Goal: Task Accomplishment & Management: Manage account settings

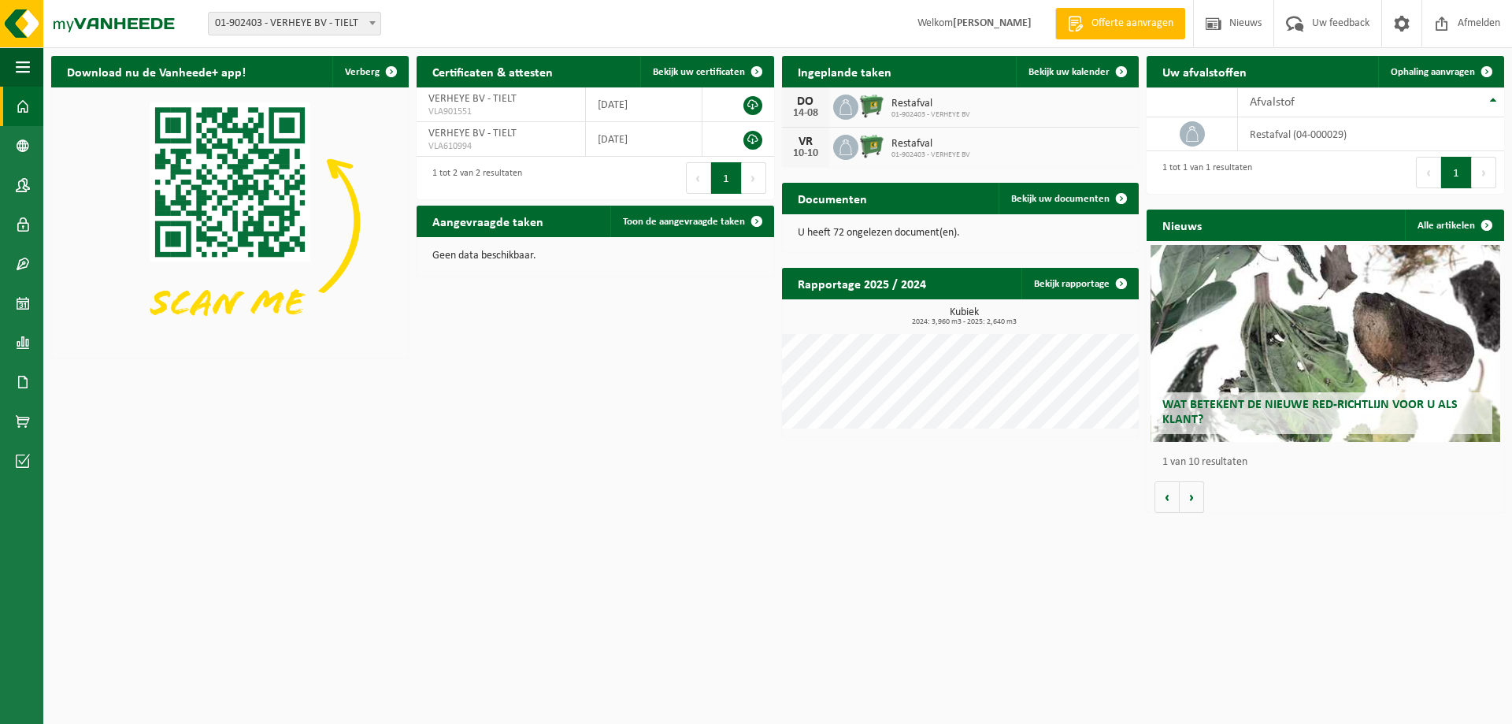
click at [1009, 23] on strong "[PERSON_NAME]" at bounding box center [992, 23] width 79 height 12
click at [20, 186] on span at bounding box center [23, 184] width 14 height 39
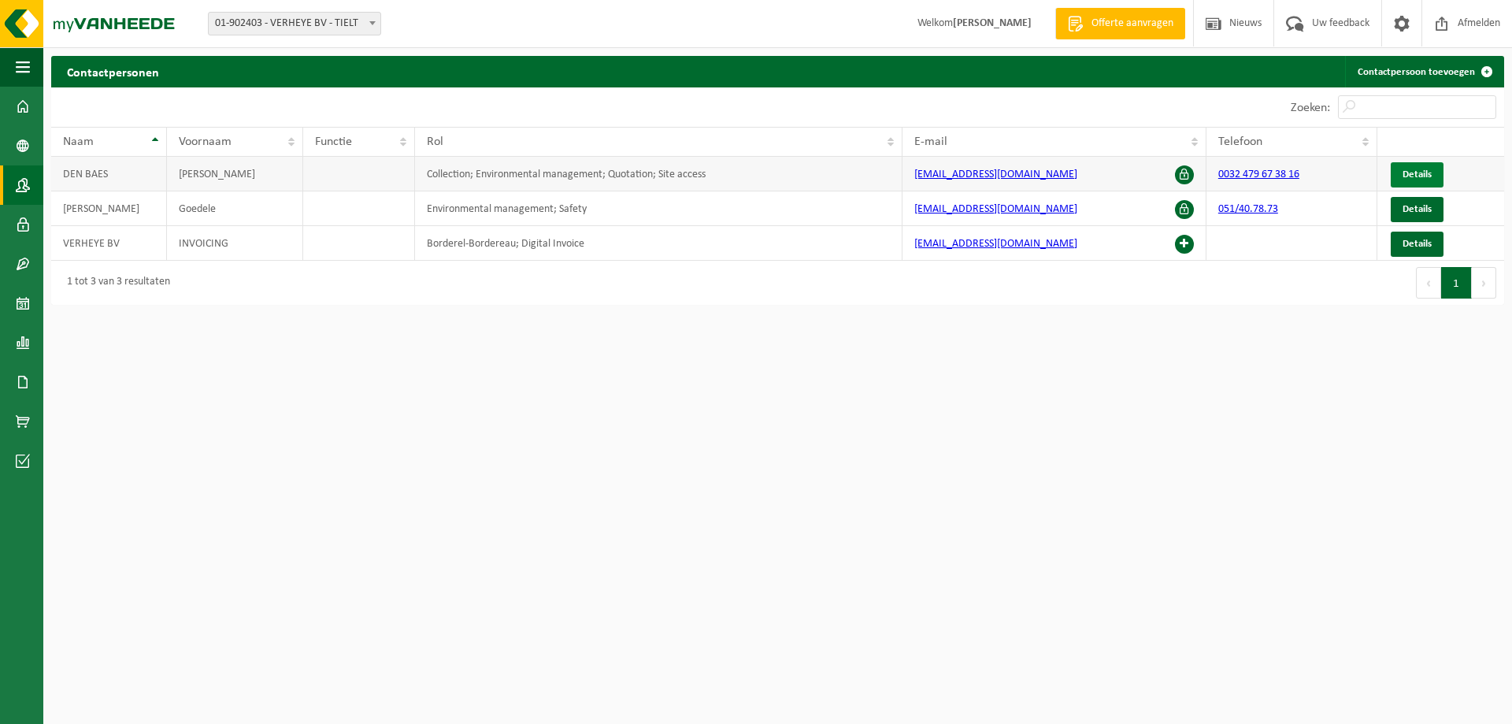
click at [1427, 170] on span "Details" at bounding box center [1416, 174] width 29 height 10
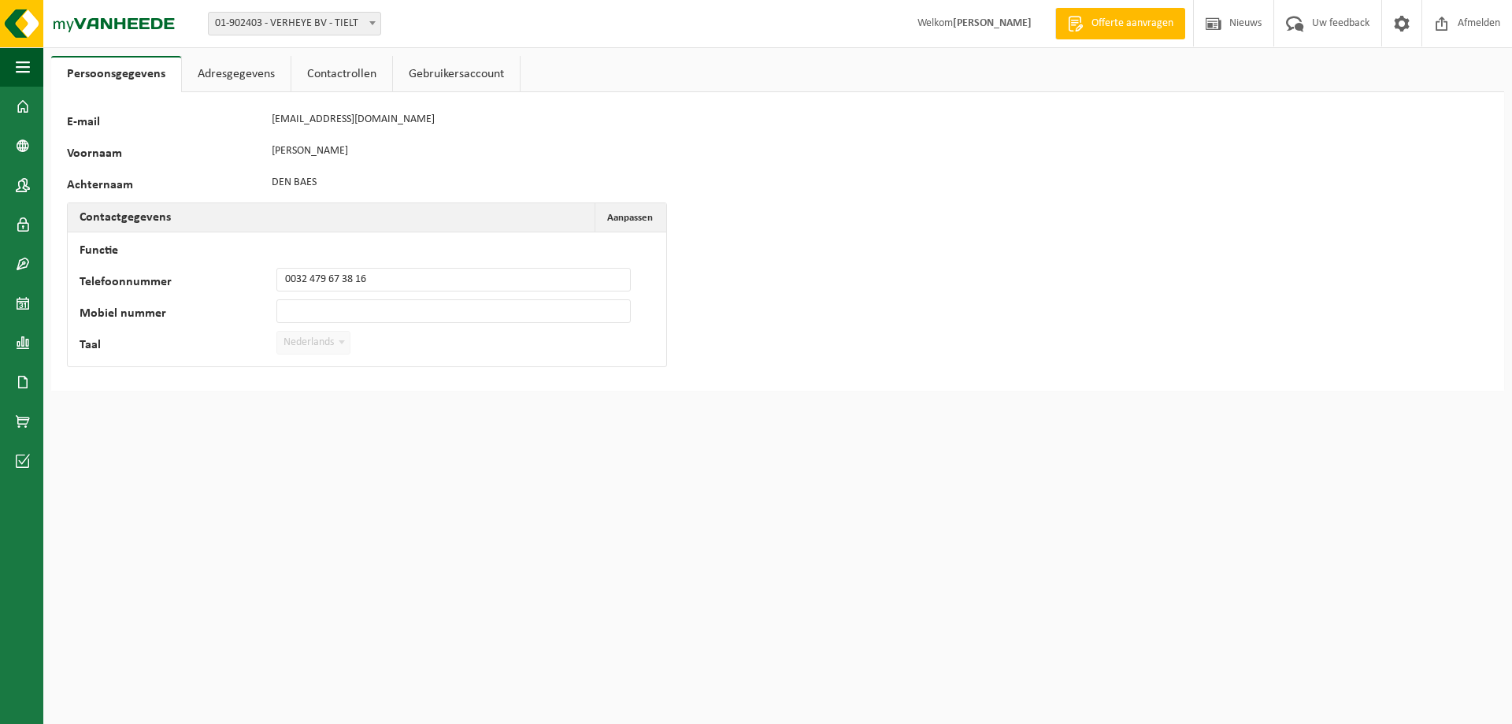
click at [256, 76] on link "Adresgegevens" at bounding box center [236, 74] width 109 height 36
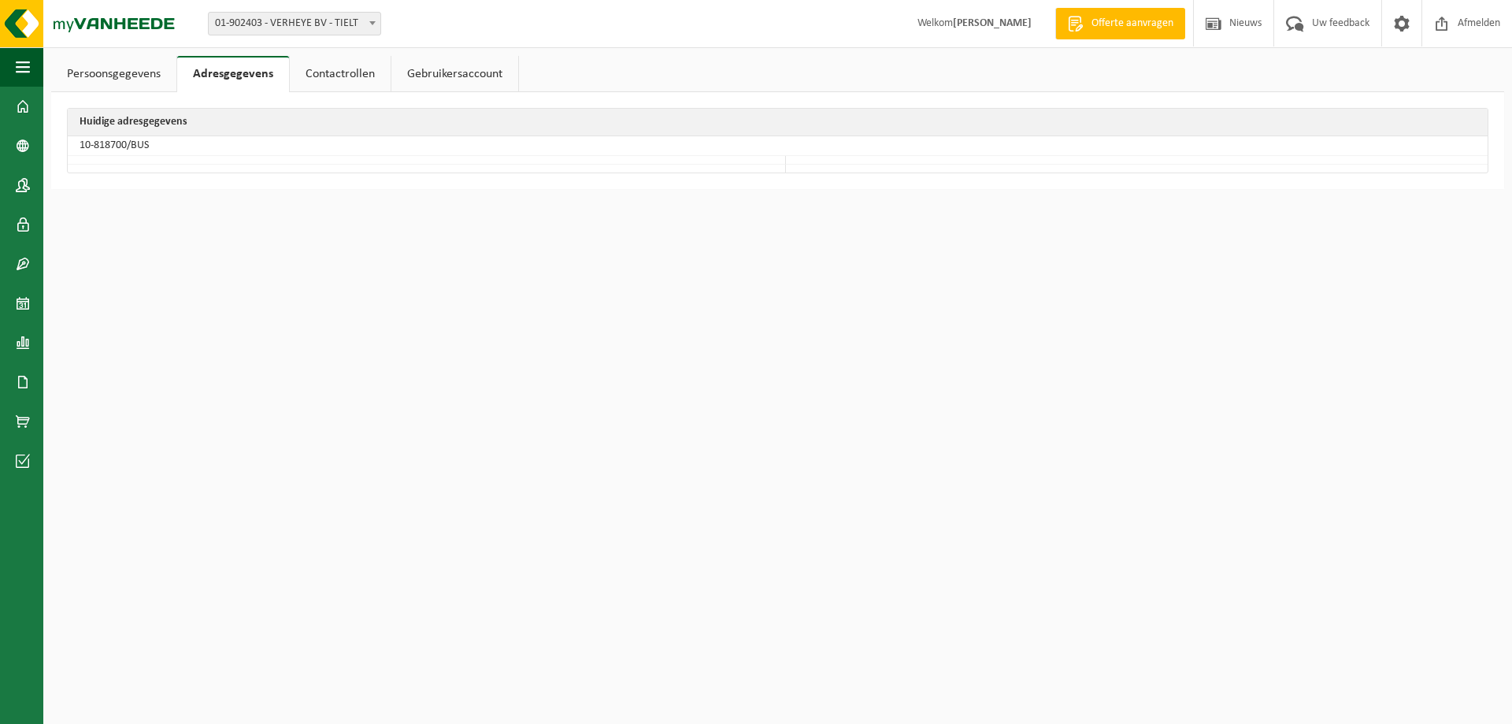
click at [341, 72] on link "Contactrollen" at bounding box center [340, 74] width 101 height 36
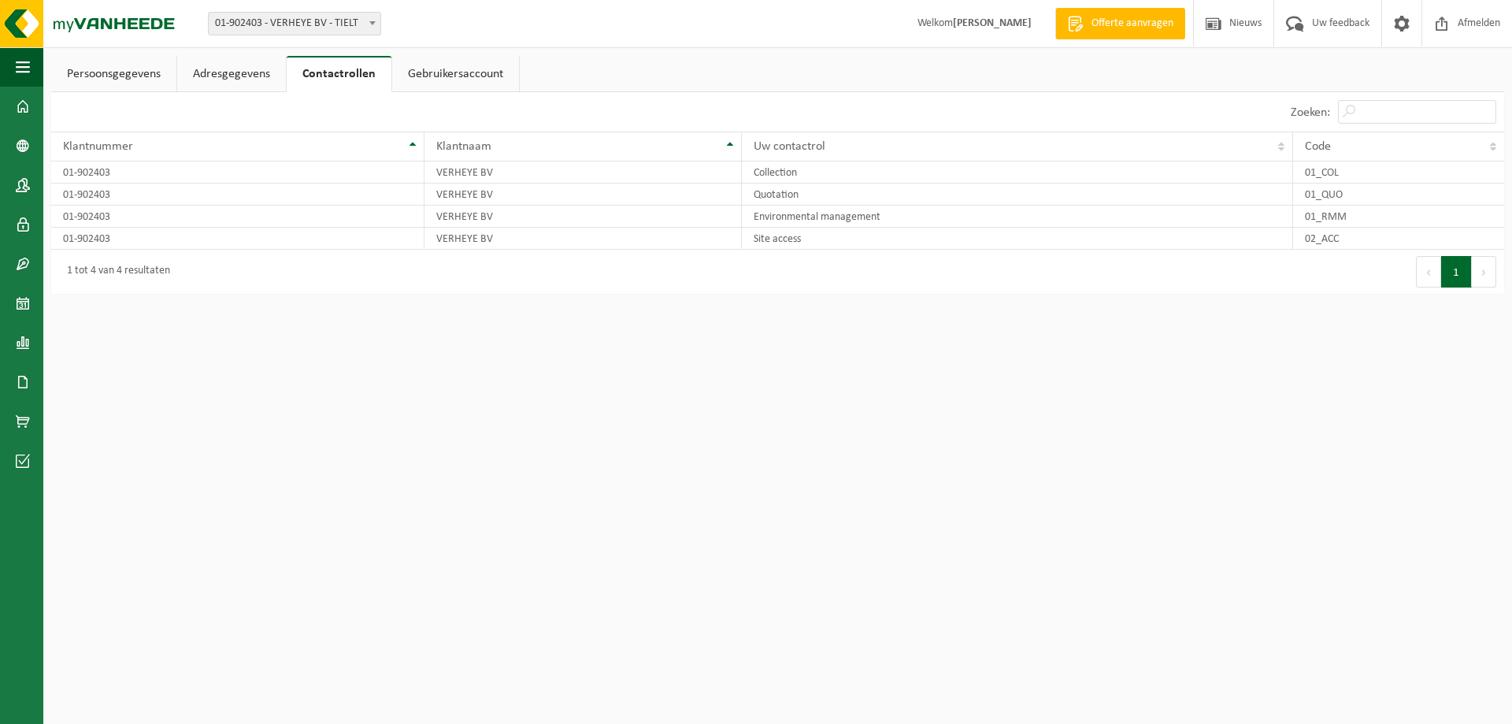
click at [472, 75] on link "Gebruikersaccount" at bounding box center [455, 74] width 127 height 36
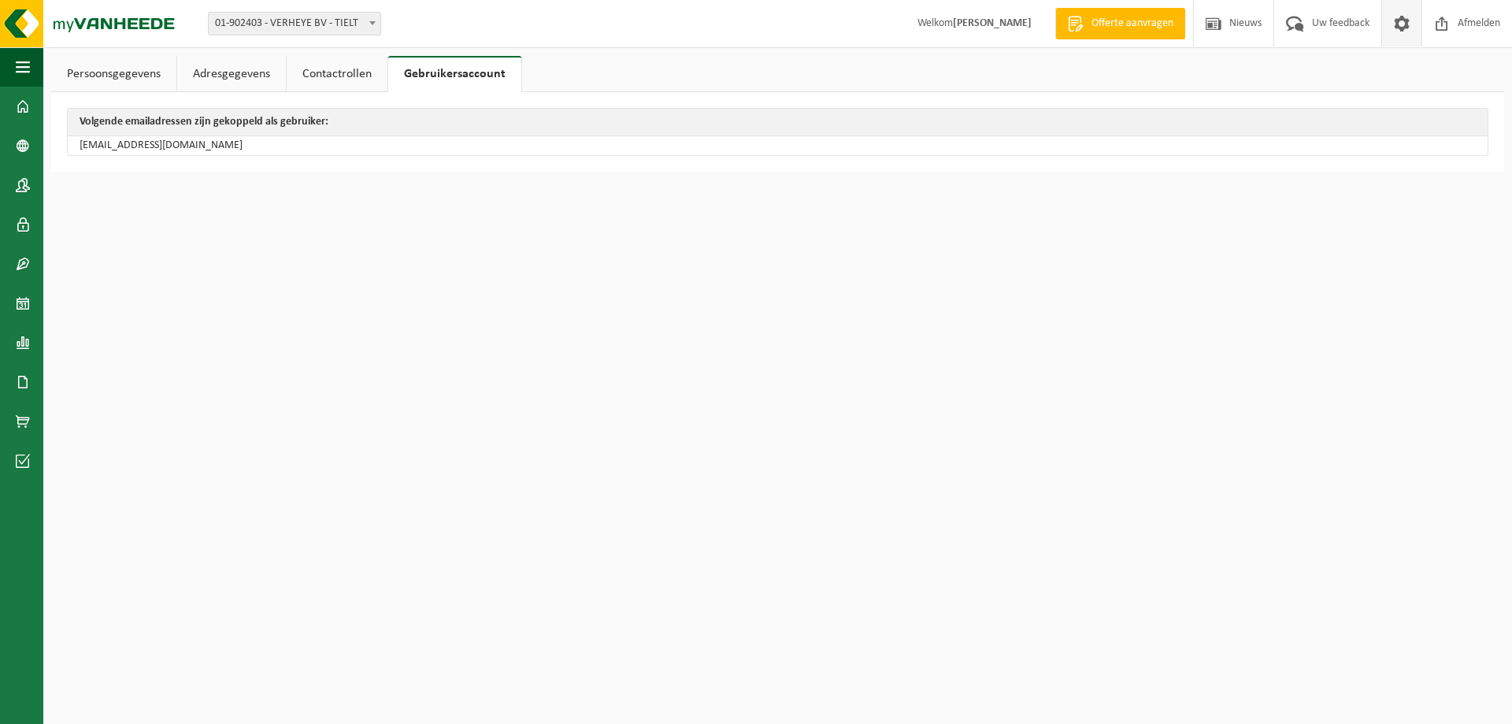
click at [1408, 28] on span at bounding box center [1402, 23] width 24 height 46
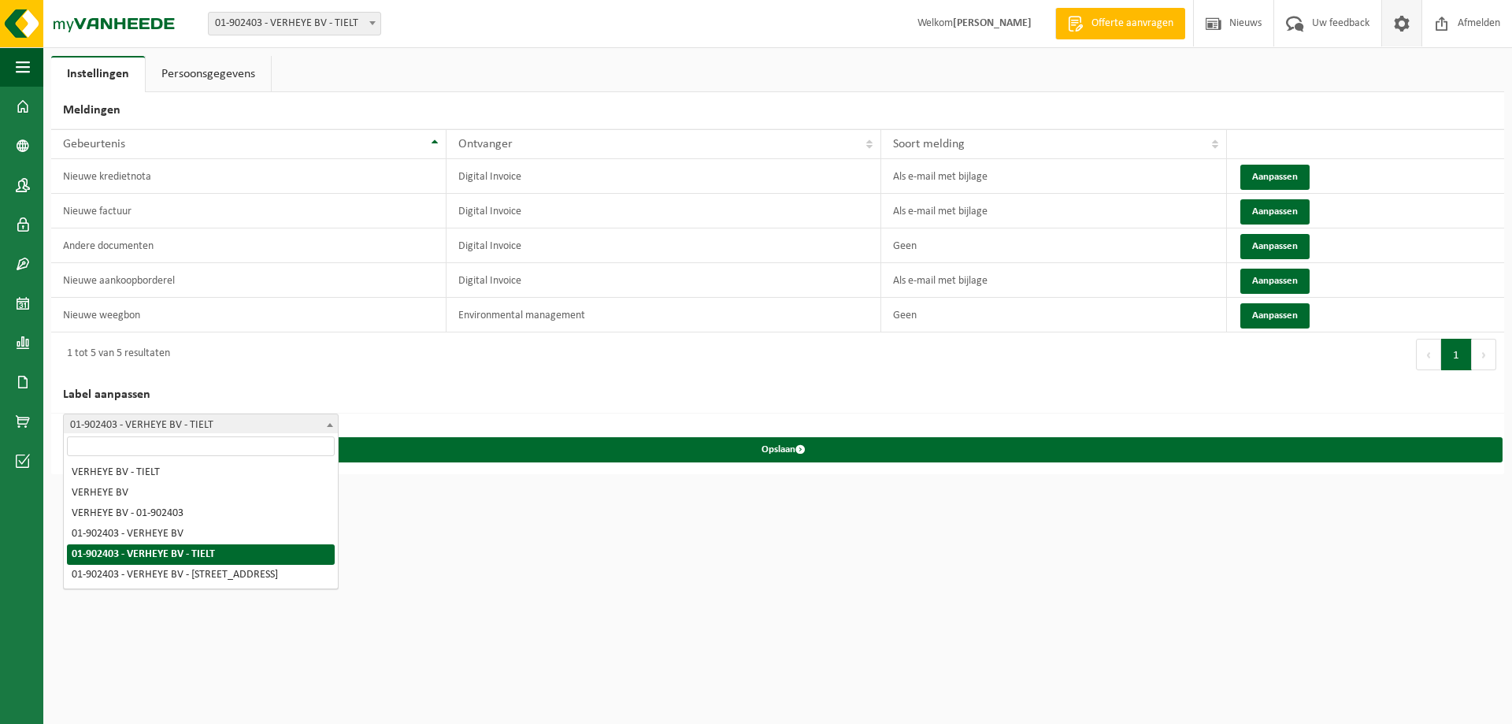
click at [321, 418] on span "01-902403 - VERHEYE BV - TIELT" at bounding box center [201, 425] width 274 height 22
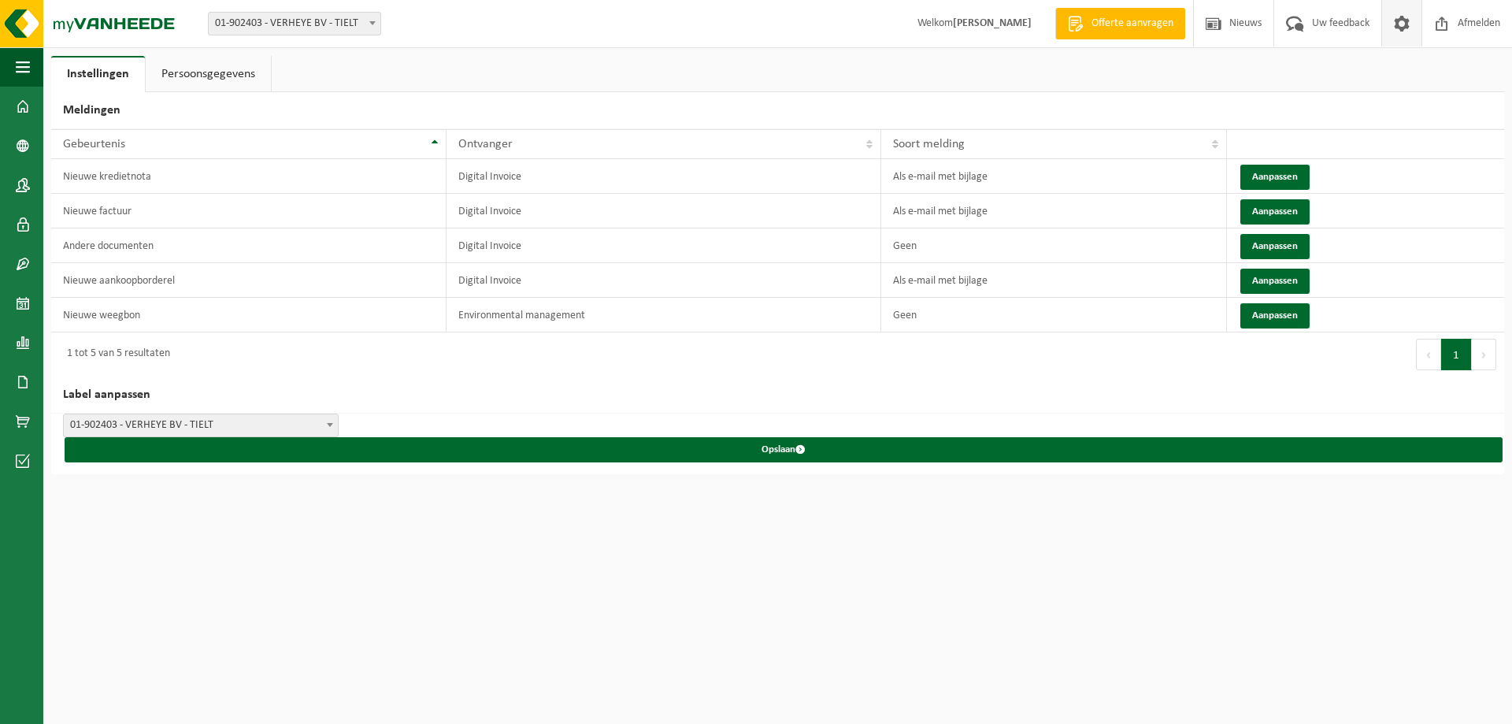
click at [321, 418] on span "01-902403 - VERHEYE BV - TIELT" at bounding box center [201, 425] width 274 height 22
click at [17, 71] on span "button" at bounding box center [23, 66] width 14 height 39
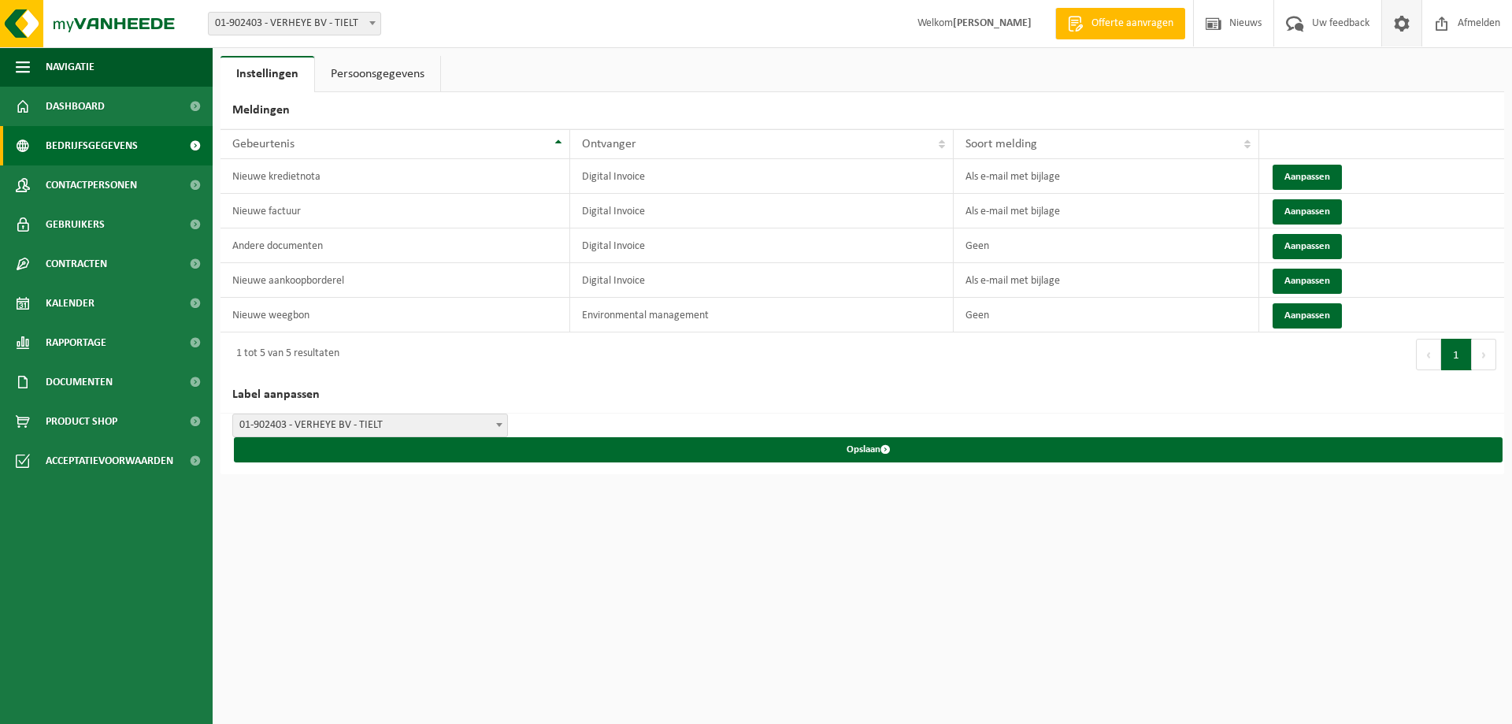
click at [82, 137] on span "Bedrijfsgegevens" at bounding box center [92, 145] width 92 height 39
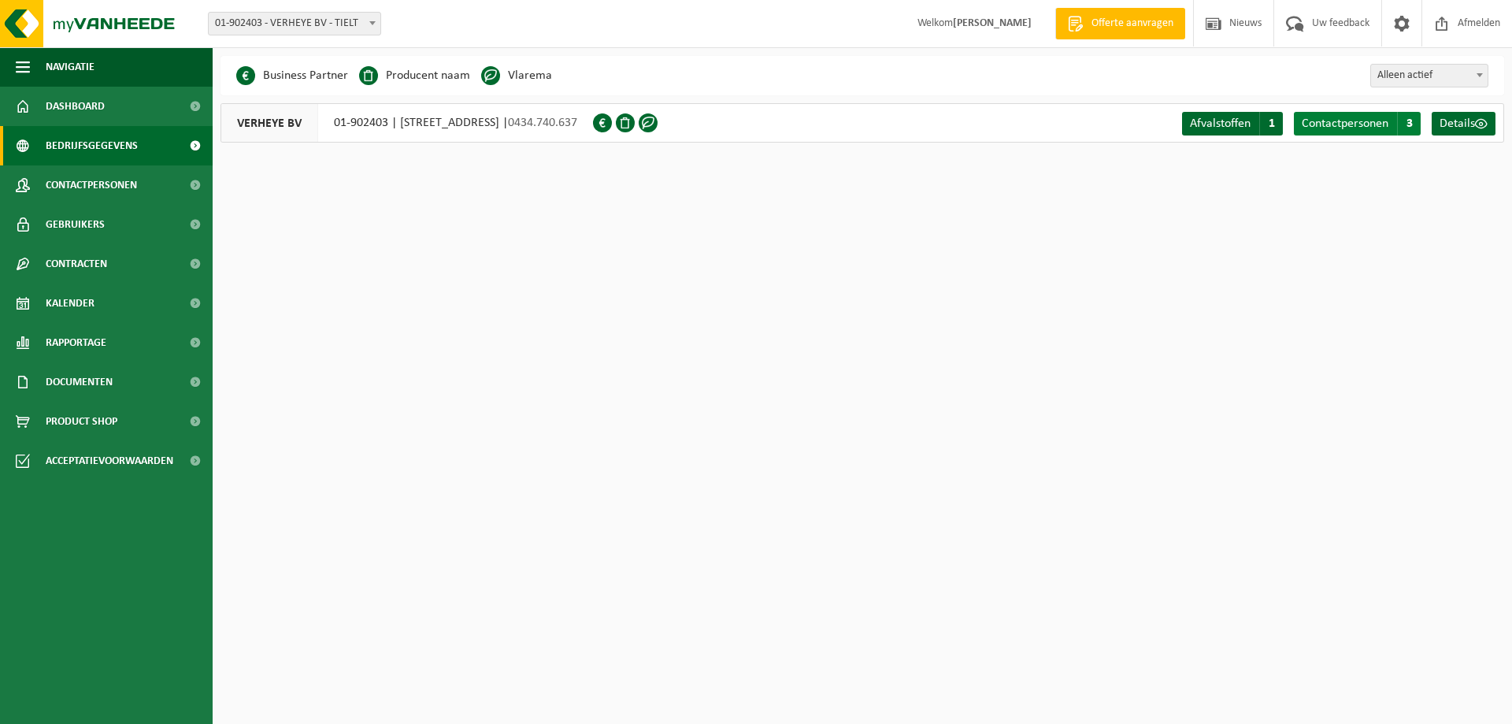
click at [1339, 126] on span "Contactpersonen" at bounding box center [1344, 123] width 87 height 13
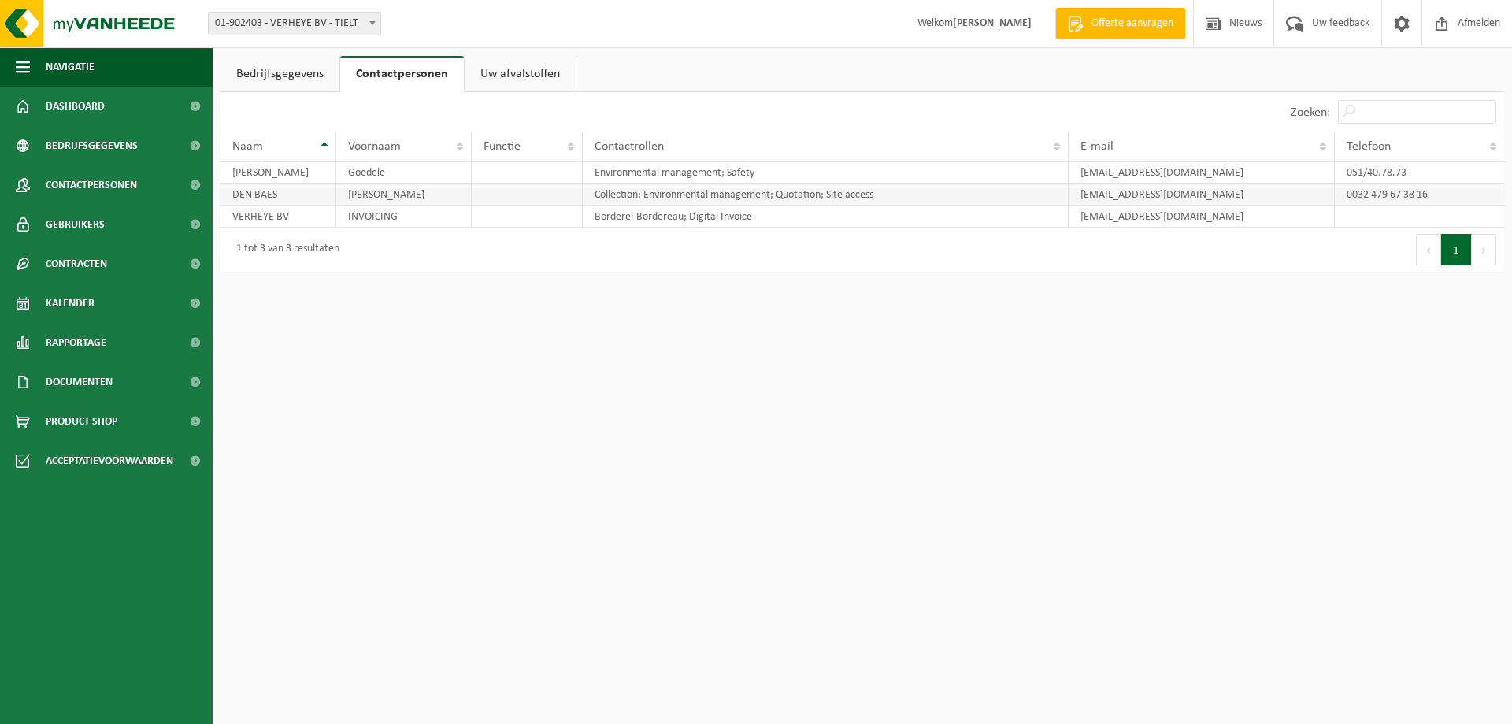
click at [281, 196] on td "DEN BAES" at bounding box center [278, 194] width 116 height 22
click at [1223, 197] on td "[EMAIL_ADDRESS][DOMAIN_NAME]" at bounding box center [1201, 194] width 266 height 22
click at [120, 102] on link "Dashboard" at bounding box center [106, 106] width 213 height 39
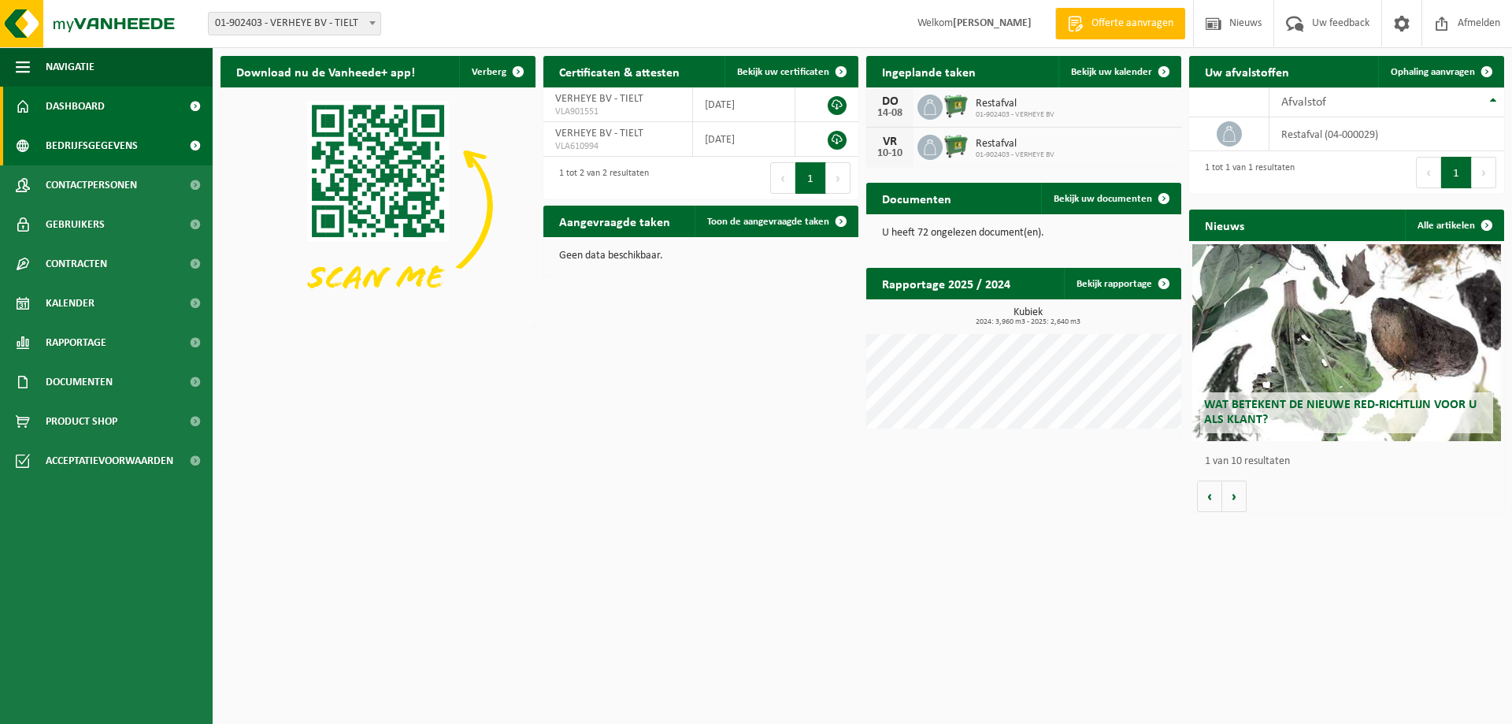
click at [70, 139] on span "Bedrijfsgegevens" at bounding box center [92, 145] width 92 height 39
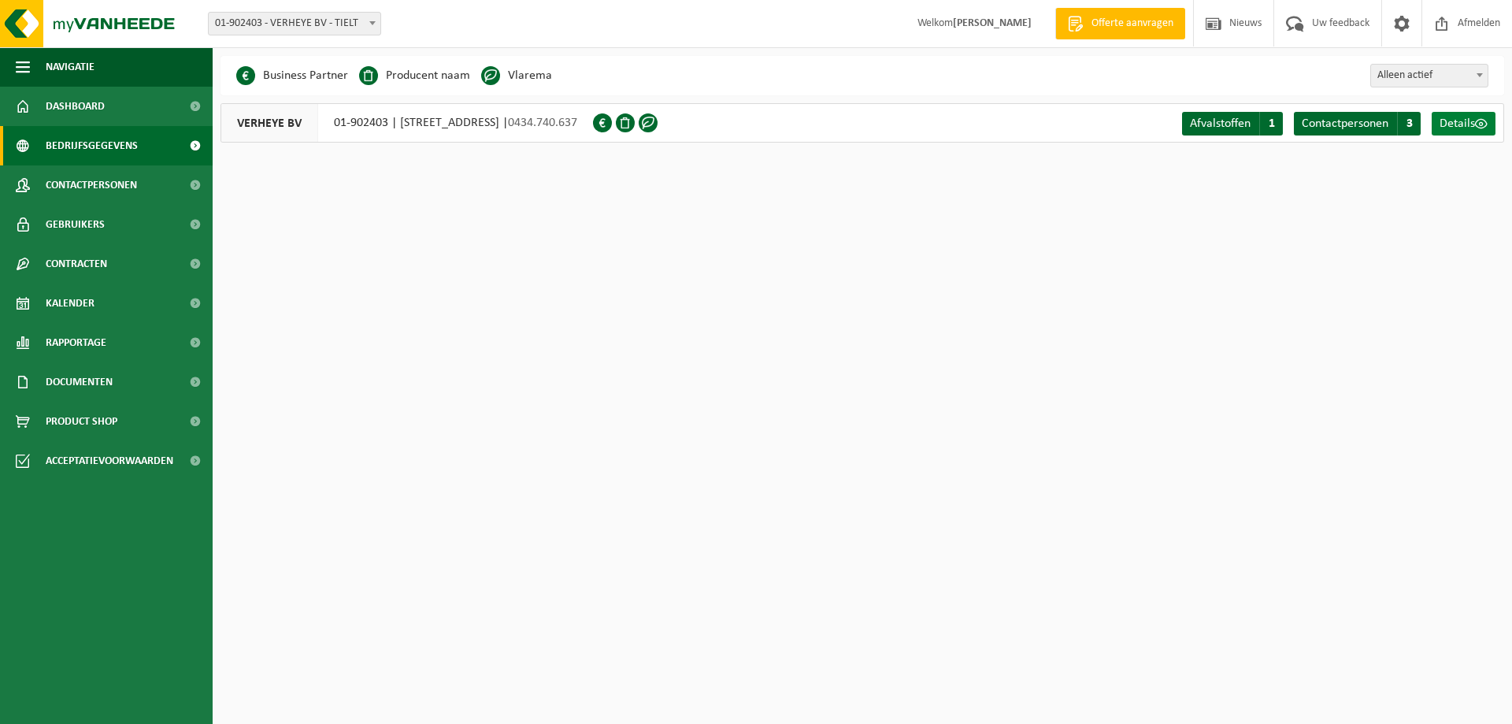
click at [1450, 122] on span "Details" at bounding box center [1456, 123] width 35 height 13
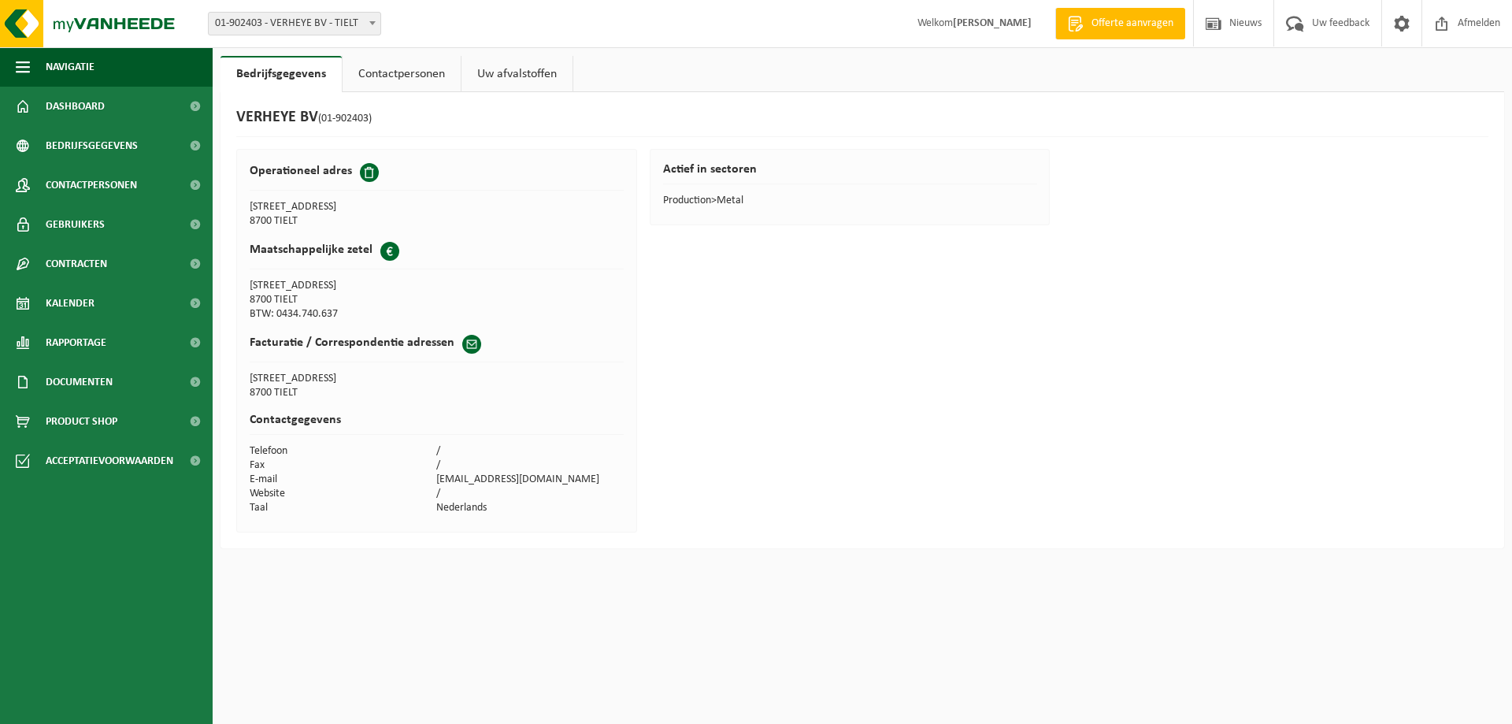
click at [399, 67] on link "Contactpersonen" at bounding box center [401, 74] width 118 height 36
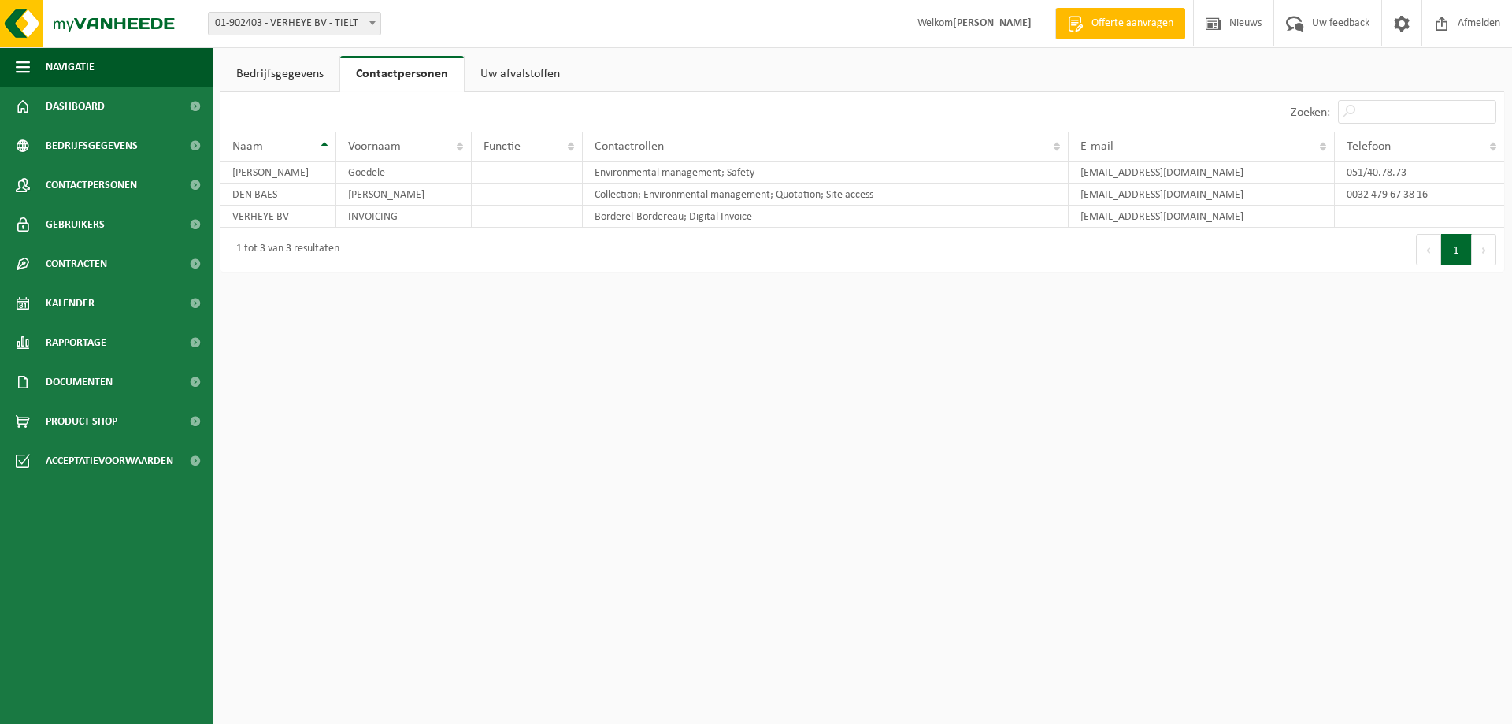
click at [525, 72] on link "Uw afvalstoffen" at bounding box center [519, 74] width 111 height 36
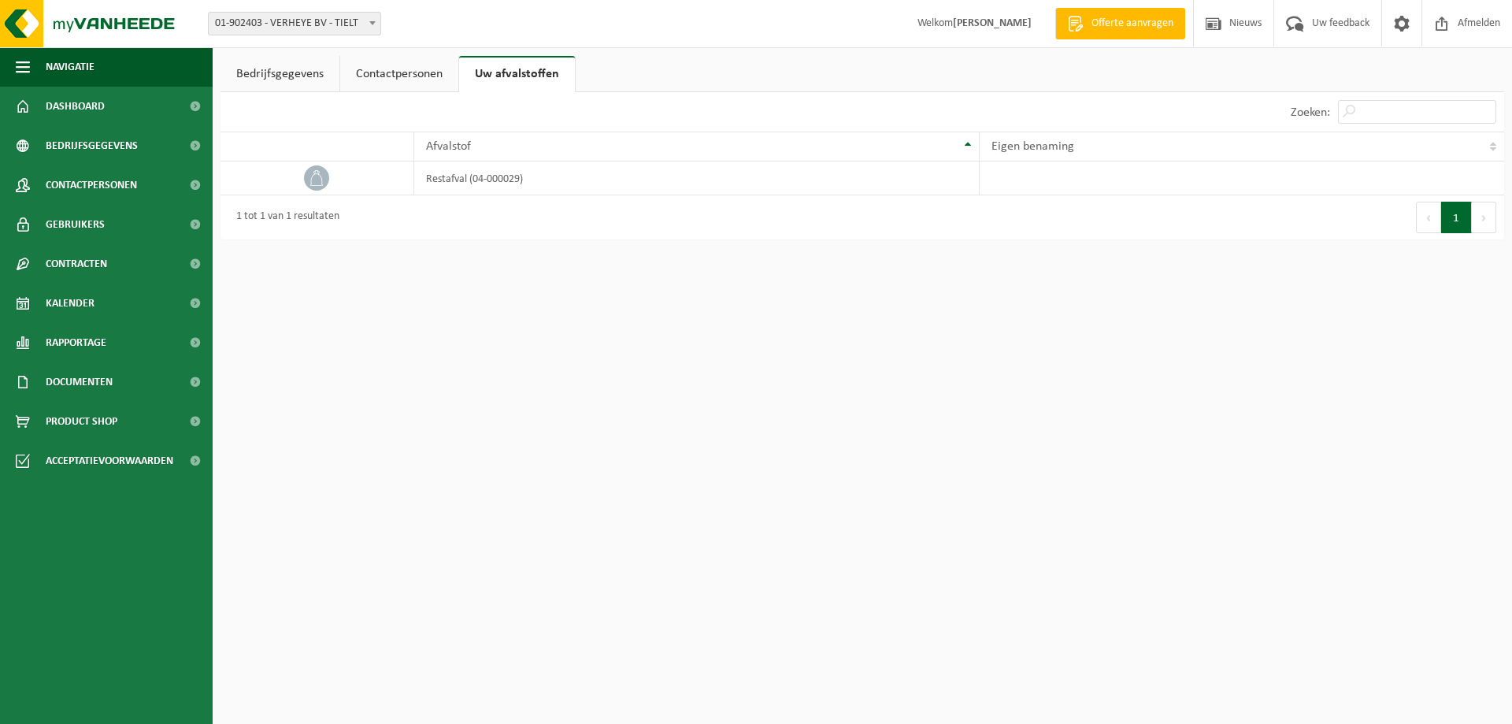
click at [306, 67] on link "Bedrijfsgegevens" at bounding box center [279, 74] width 119 height 36
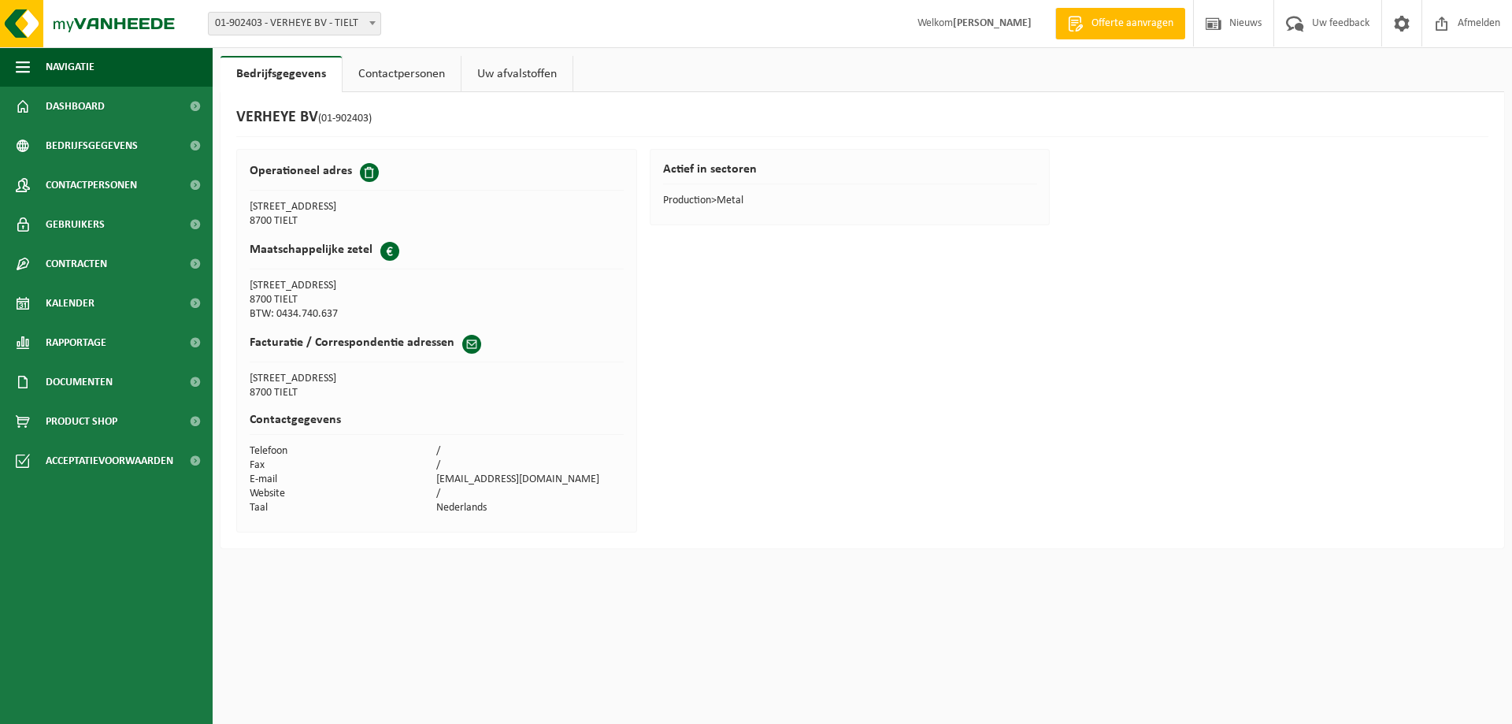
click at [365, 174] on span at bounding box center [369, 172] width 19 height 19
click at [462, 337] on span at bounding box center [471, 344] width 19 height 19
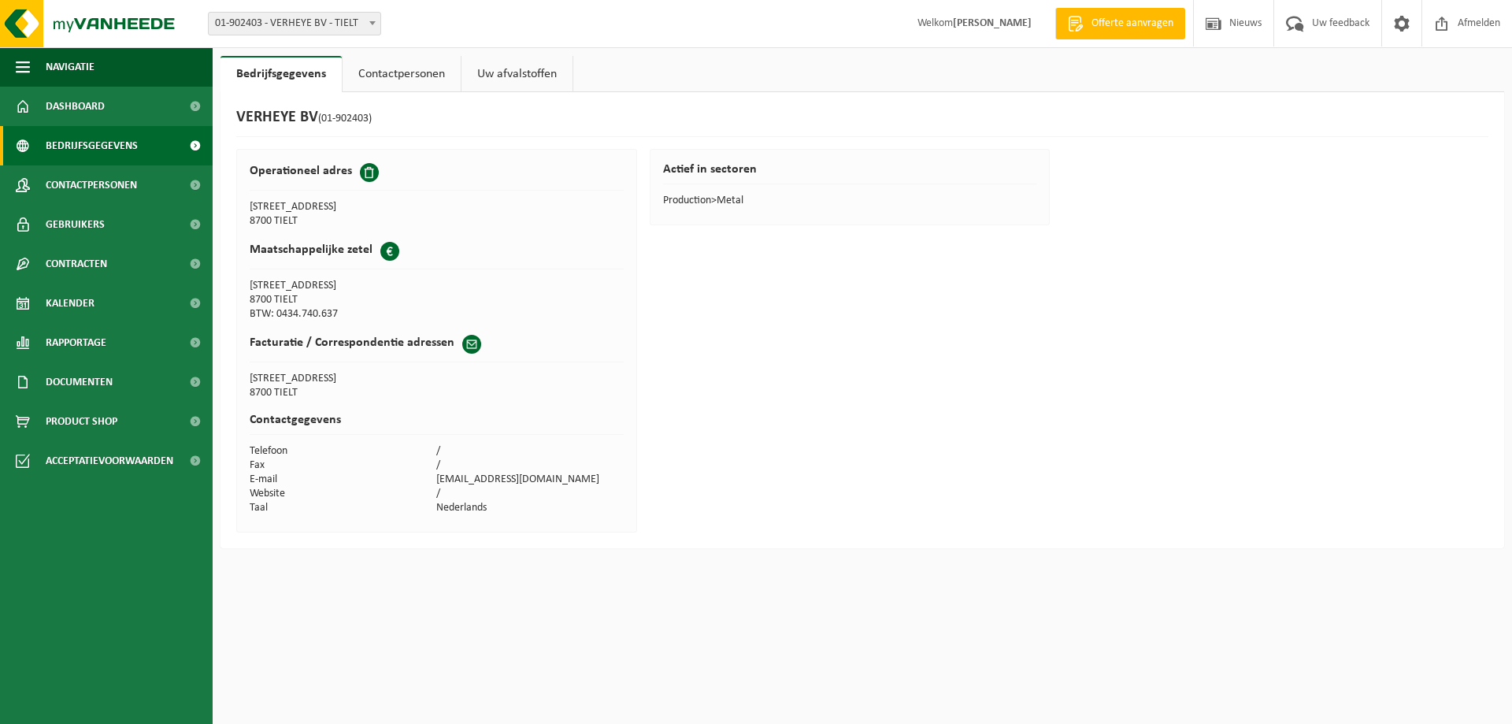
click at [140, 147] on link "Bedrijfsgegevens" at bounding box center [106, 145] width 213 height 39
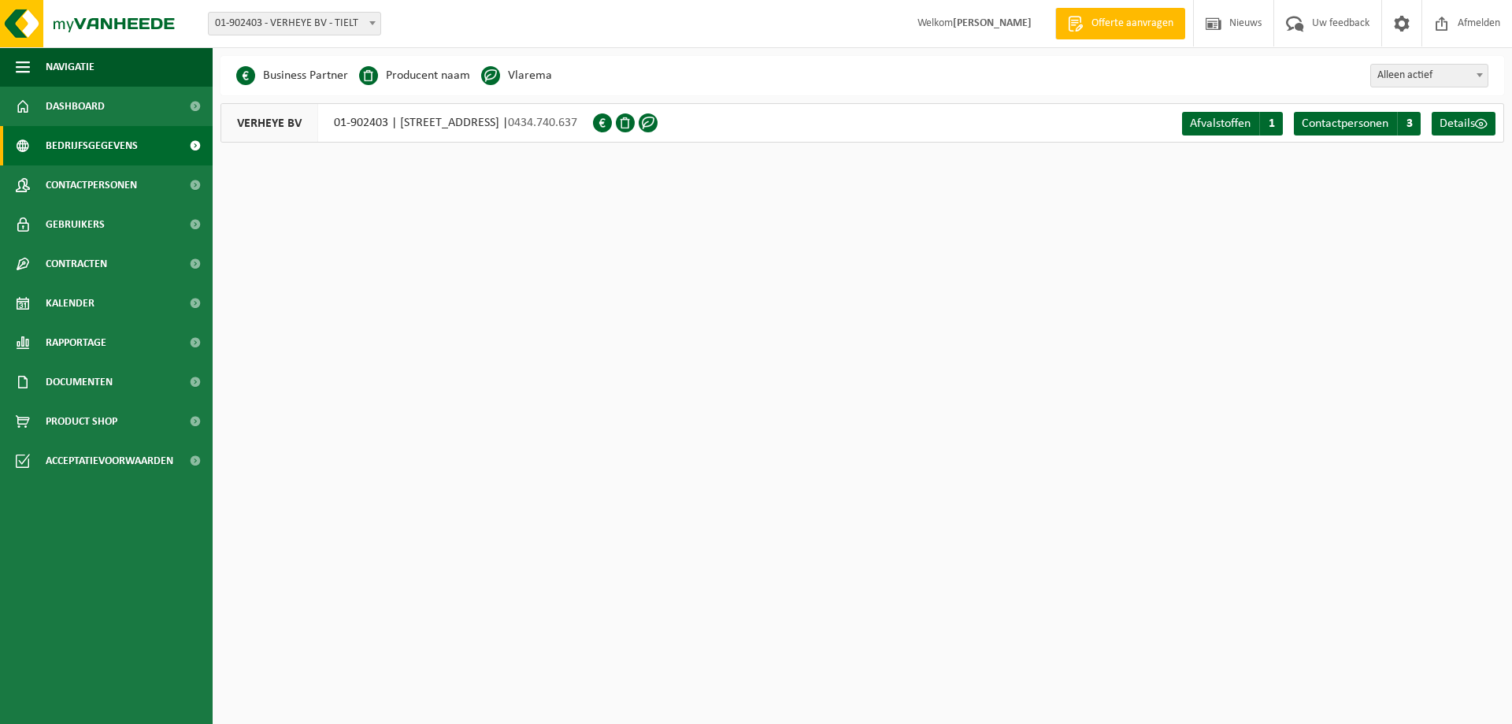
click at [353, 25] on span "01-902403 - VERHEYE BV - TIELT" at bounding box center [295, 24] width 172 height 22
click at [1438, 74] on span "Alleen actief" at bounding box center [1429, 76] width 117 height 22
select select "true"
click at [1213, 124] on span "Afvalstoffen" at bounding box center [1220, 123] width 61 height 13
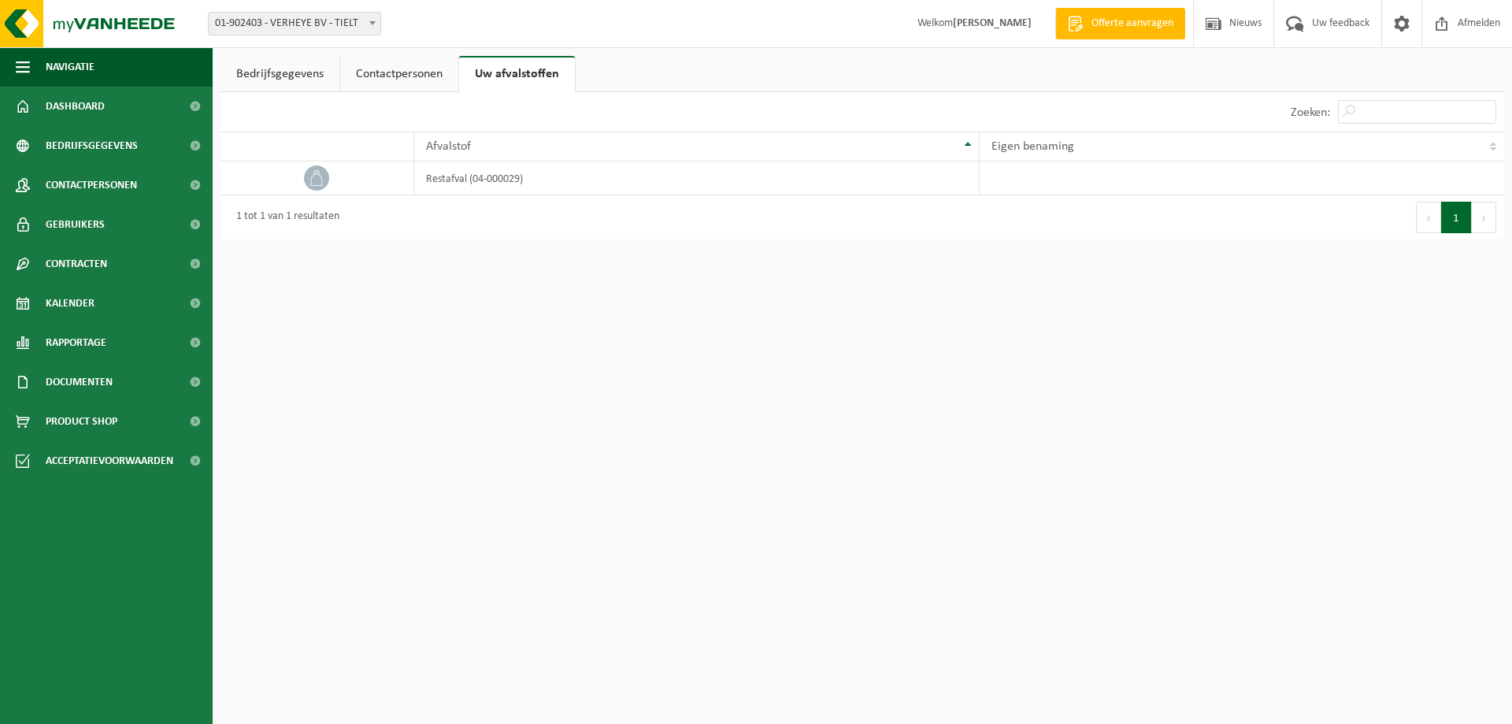
click at [265, 71] on link "Bedrijfsgegevens" at bounding box center [279, 74] width 119 height 36
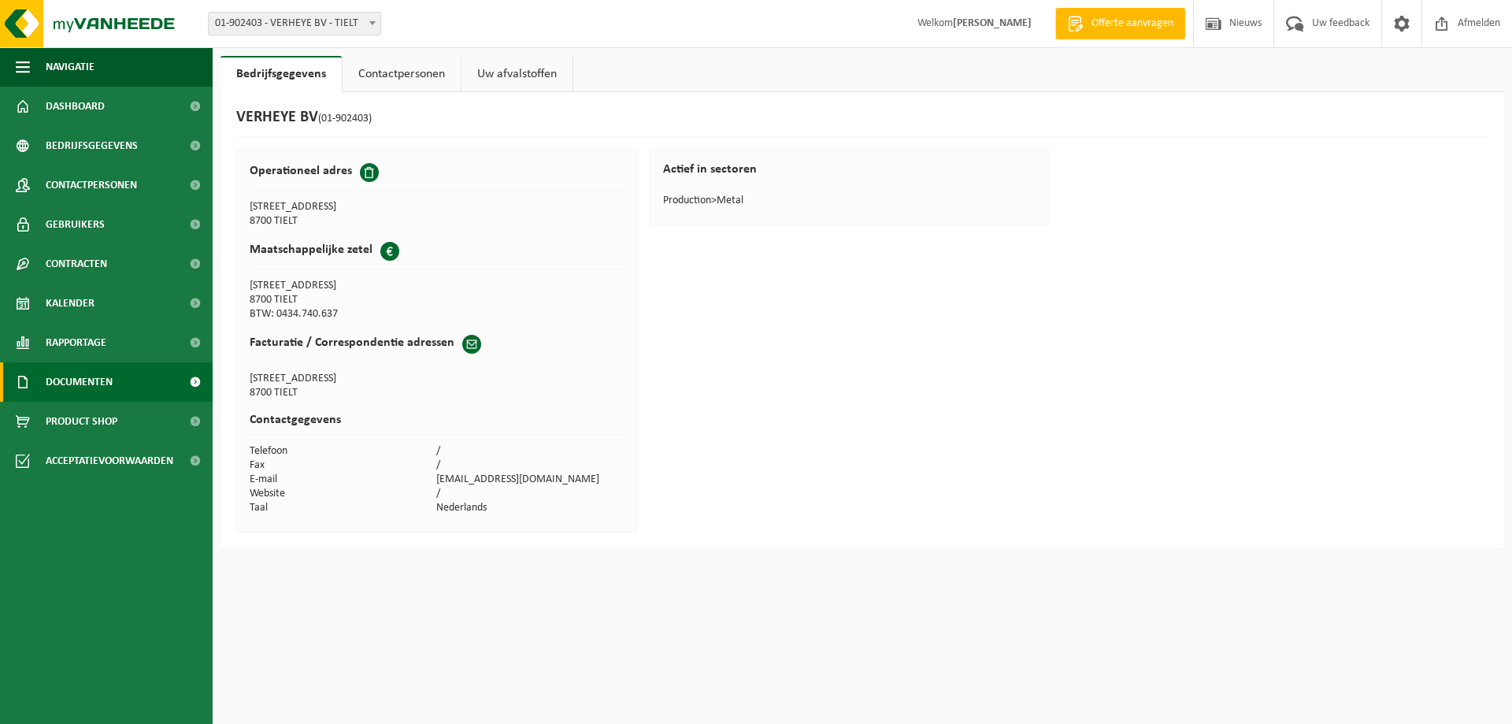
click at [107, 373] on span "Documenten" at bounding box center [79, 381] width 67 height 39
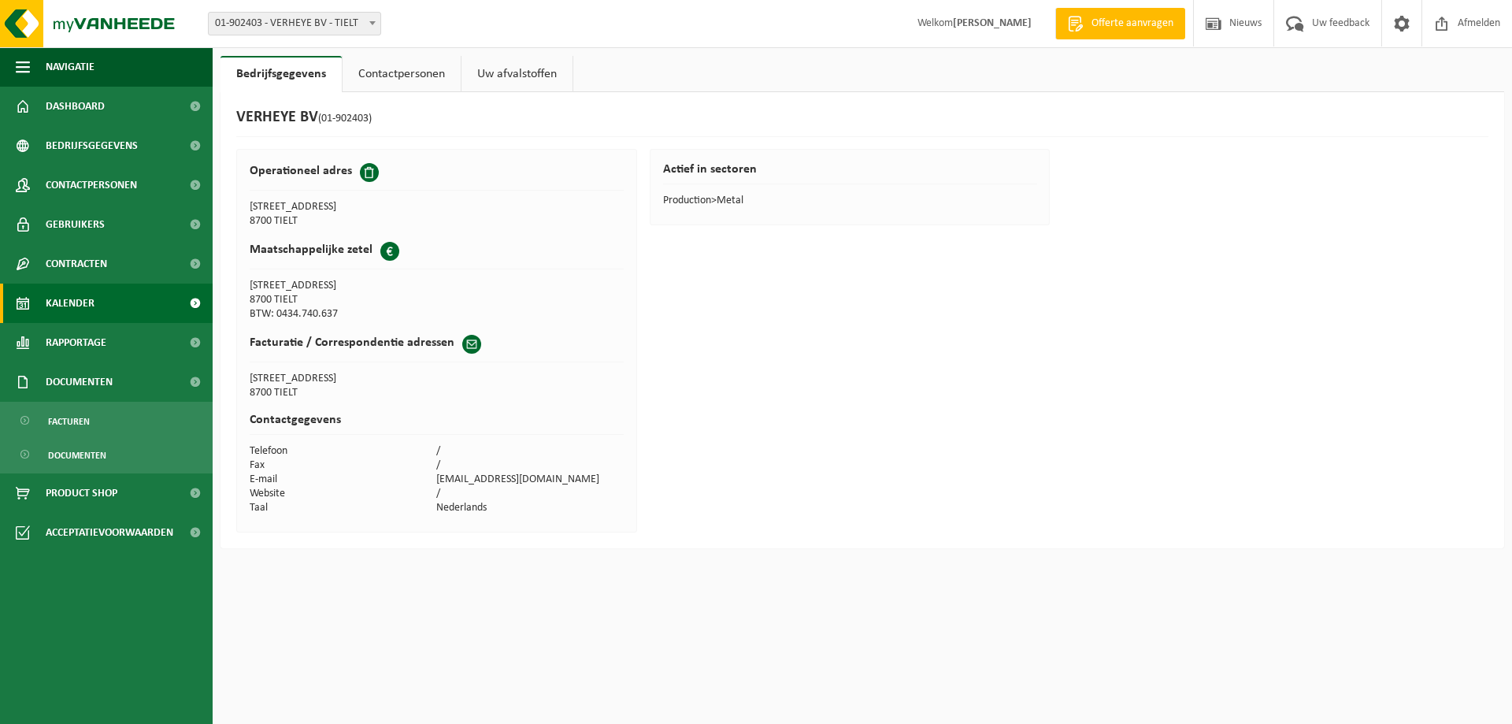
click at [87, 287] on span "Kalender" at bounding box center [70, 302] width 49 height 39
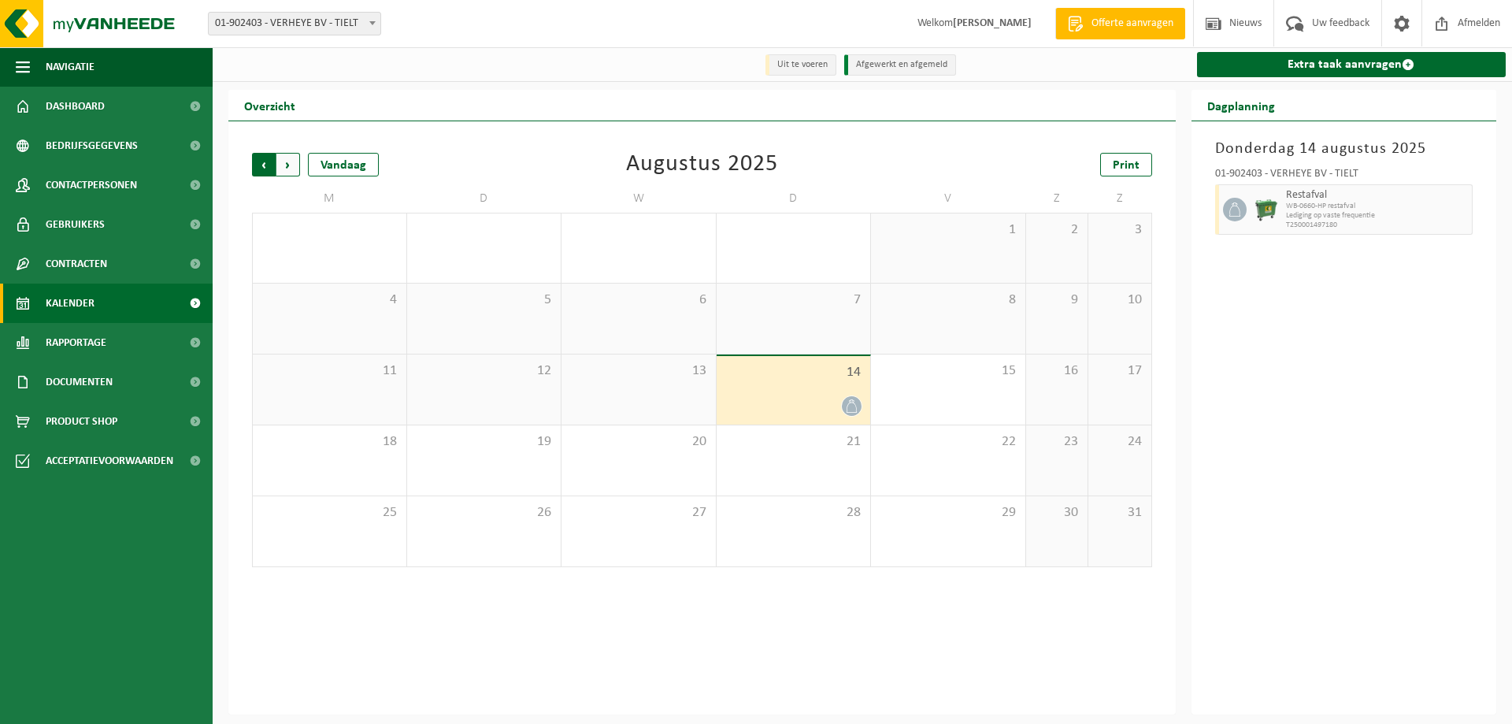
click at [283, 163] on span "Volgende" at bounding box center [288, 165] width 24 height 24
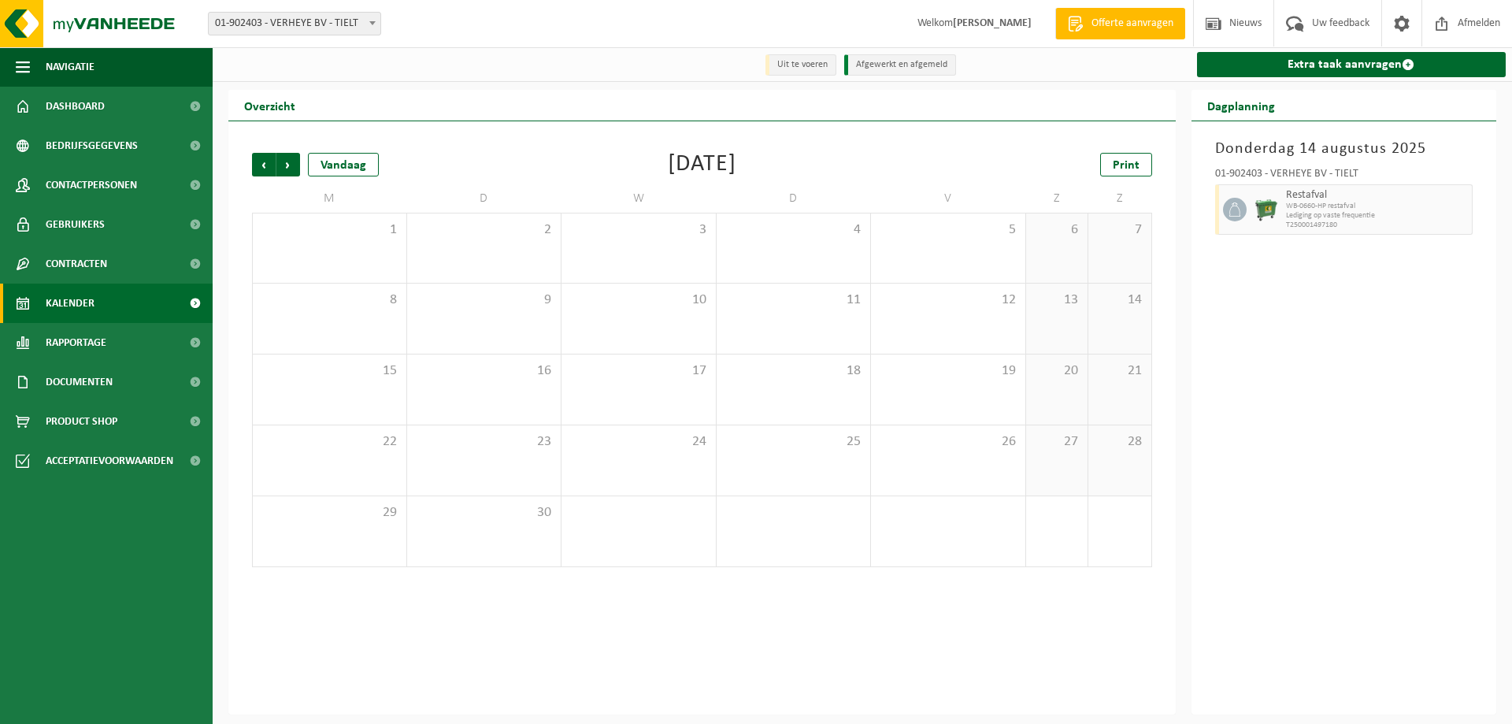
click at [283, 163] on span "Volgende" at bounding box center [288, 165] width 24 height 24
click at [115, 352] on link "Rapportage" at bounding box center [106, 342] width 213 height 39
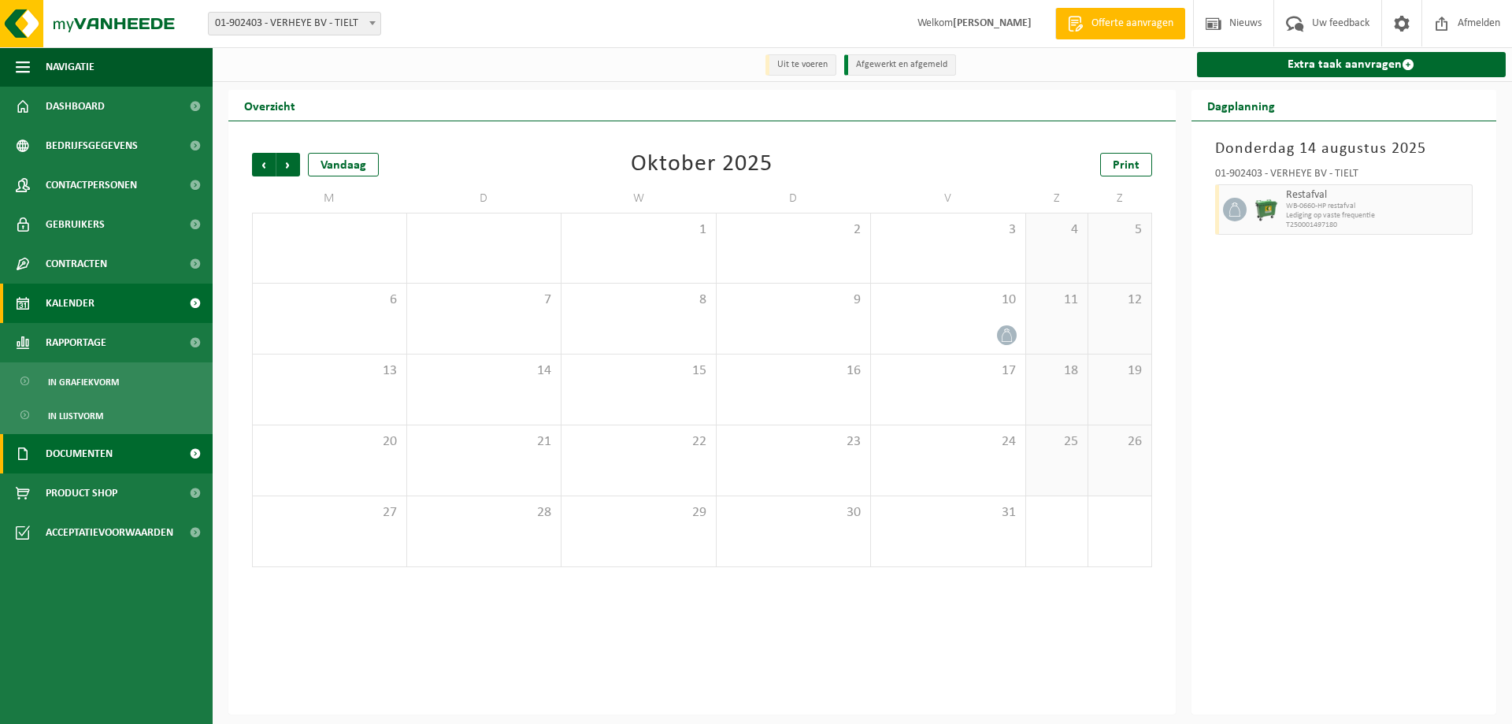
click at [92, 445] on span "Documenten" at bounding box center [79, 453] width 67 height 39
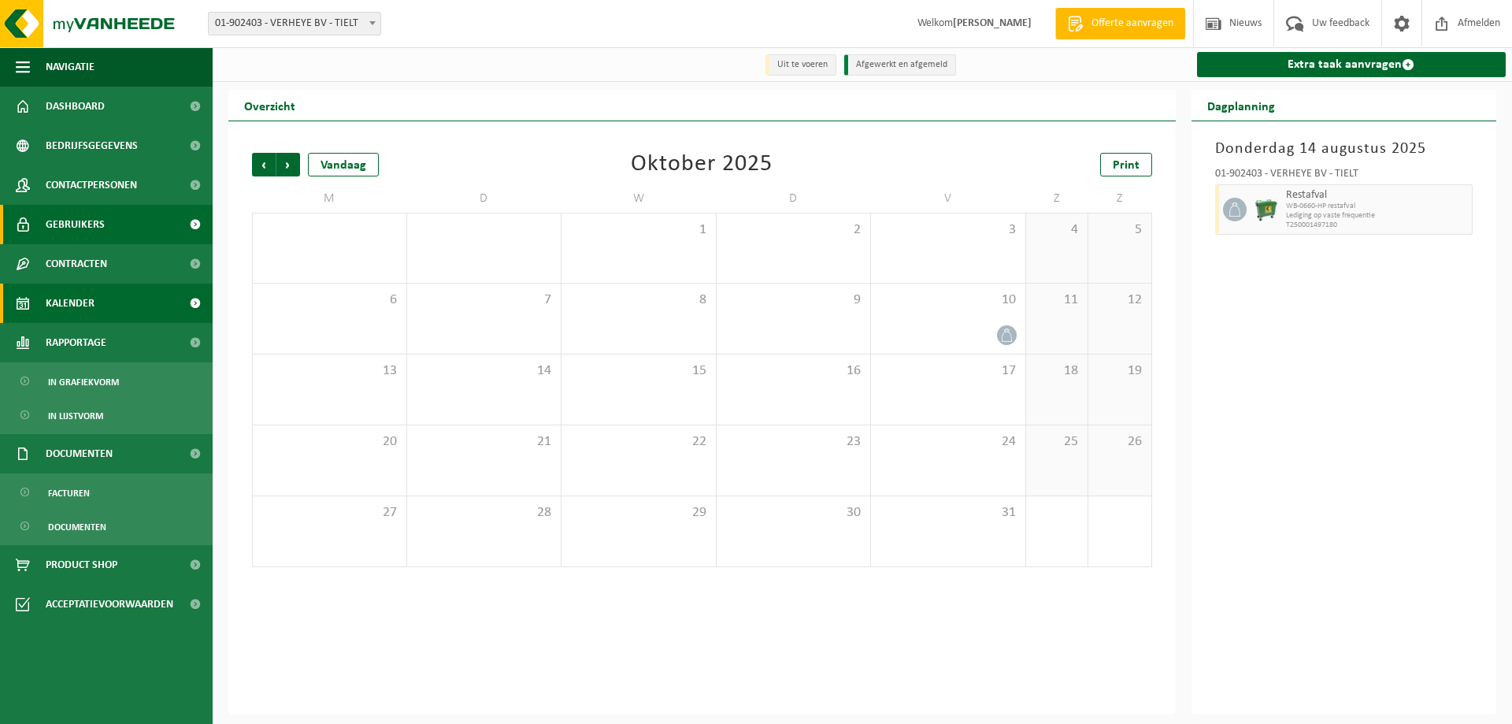
click at [66, 231] on span "Gebruikers" at bounding box center [75, 224] width 59 height 39
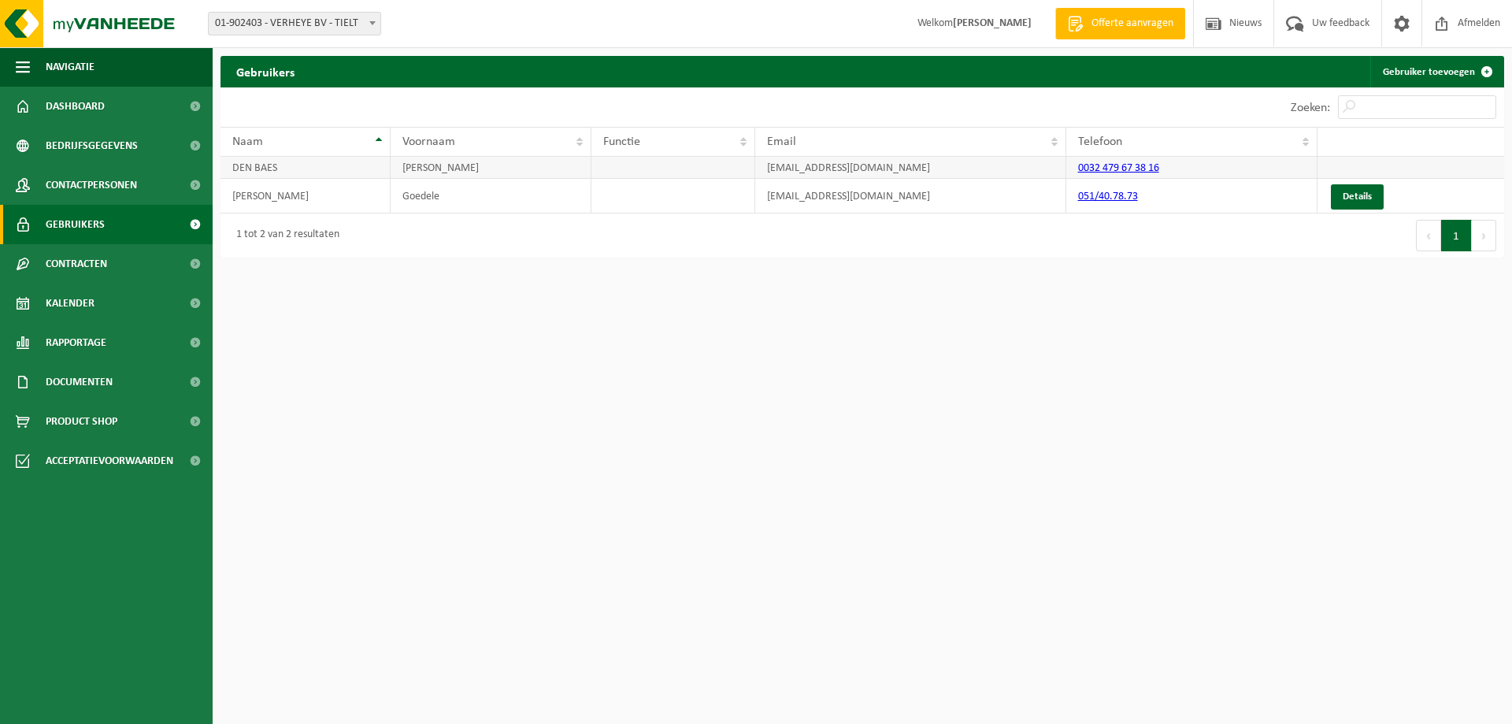
click at [1140, 166] on link "0032 479 67 38 16" at bounding box center [1118, 168] width 81 height 12
click at [253, 162] on td "DEN BAES" at bounding box center [305, 168] width 170 height 22
click at [1402, 24] on span at bounding box center [1402, 23] width 24 height 46
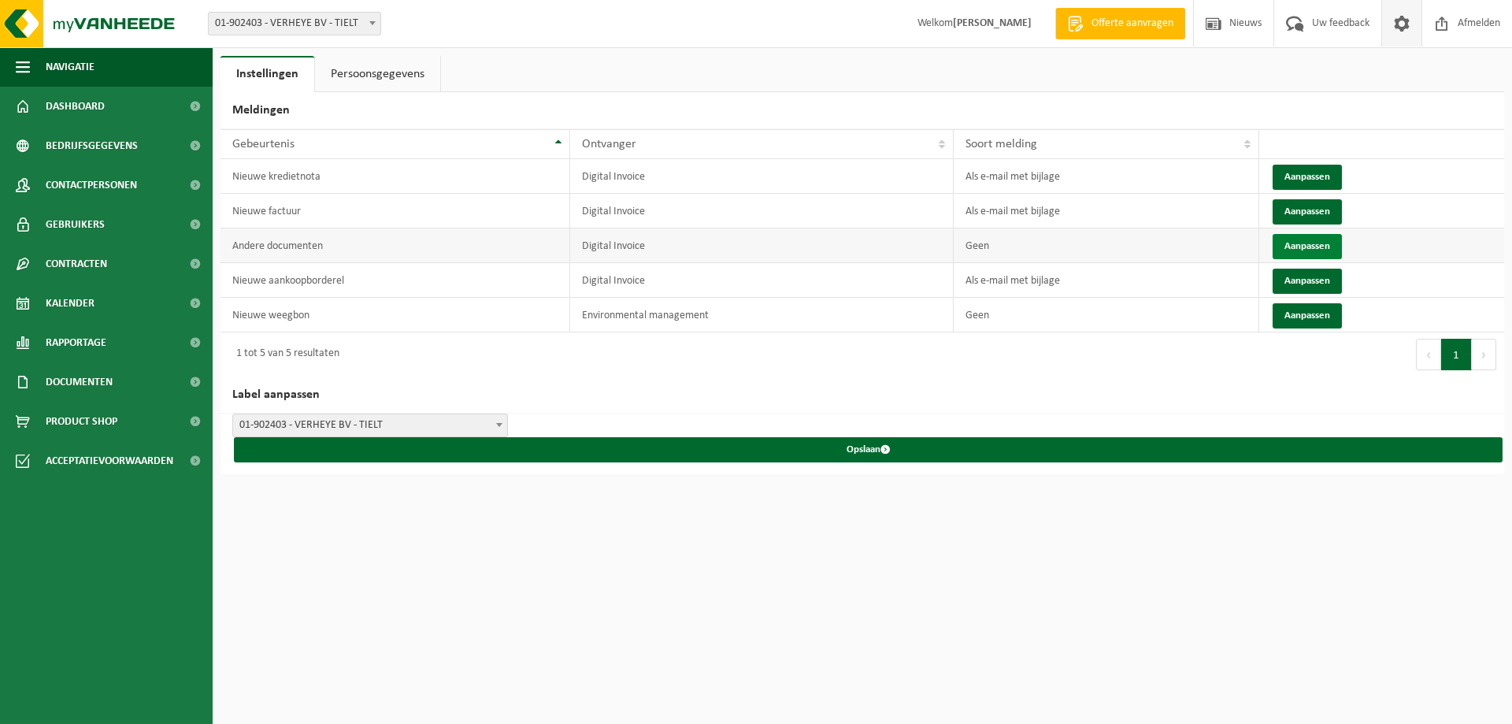
click at [1315, 247] on button "Aanpassen" at bounding box center [1306, 246] width 69 height 25
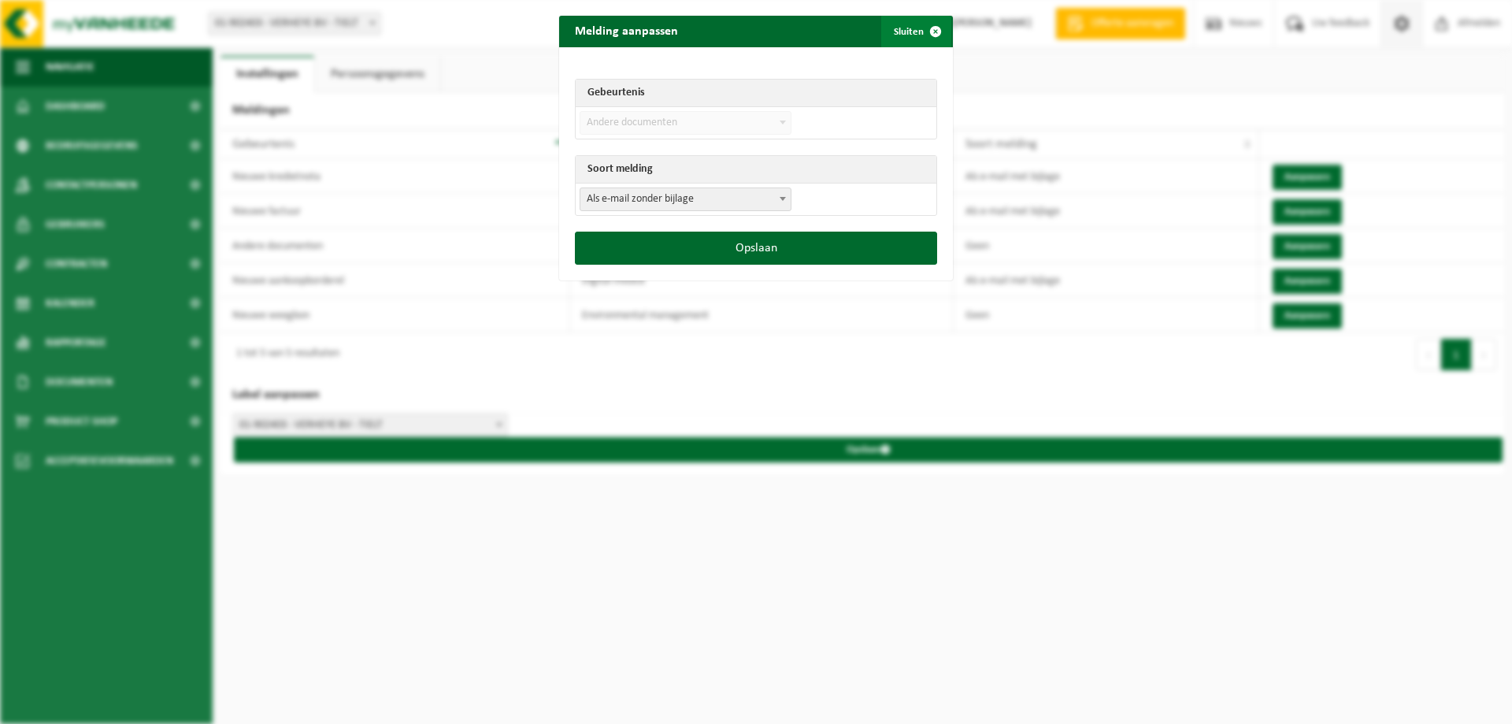
click at [908, 35] on button "Sluiten" at bounding box center [916, 31] width 70 height 31
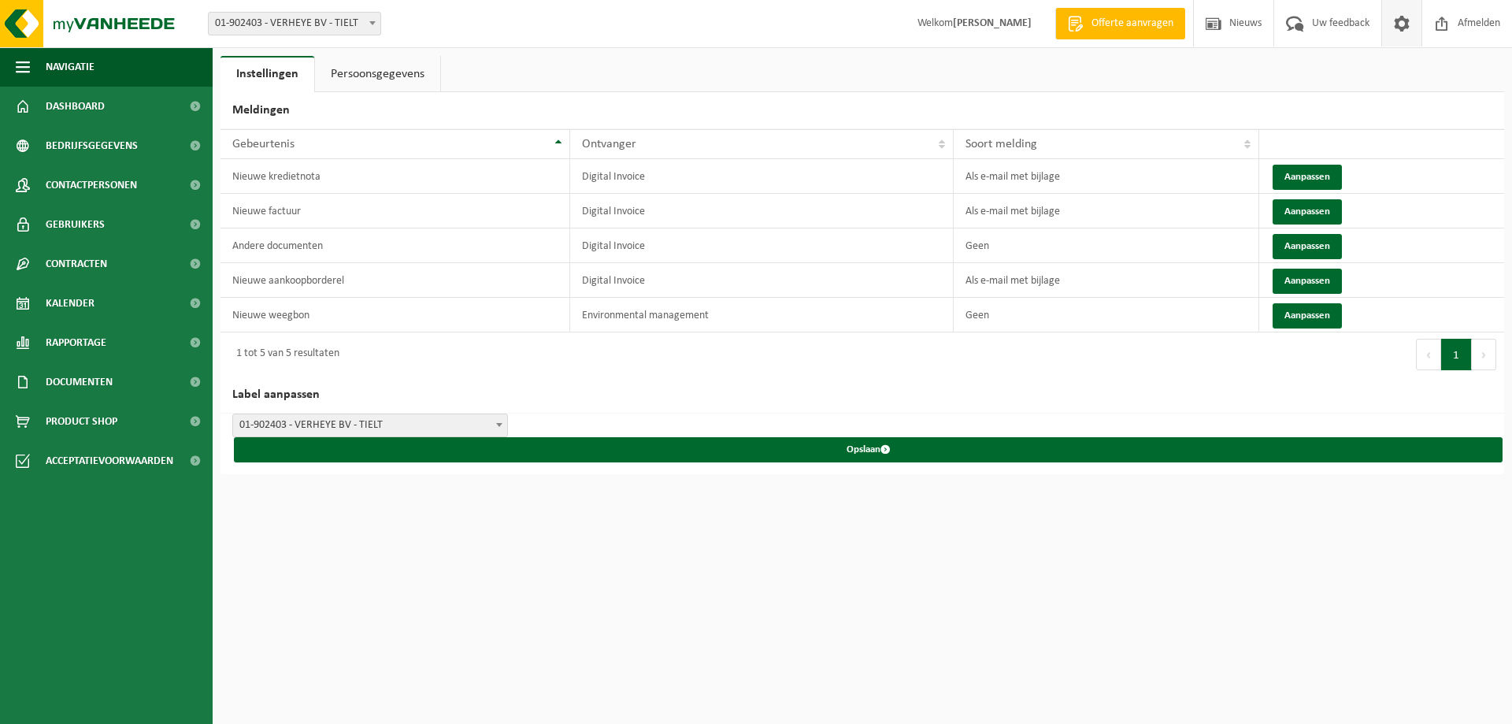
click at [363, 76] on link "Persoonsgegevens" at bounding box center [377, 74] width 125 height 36
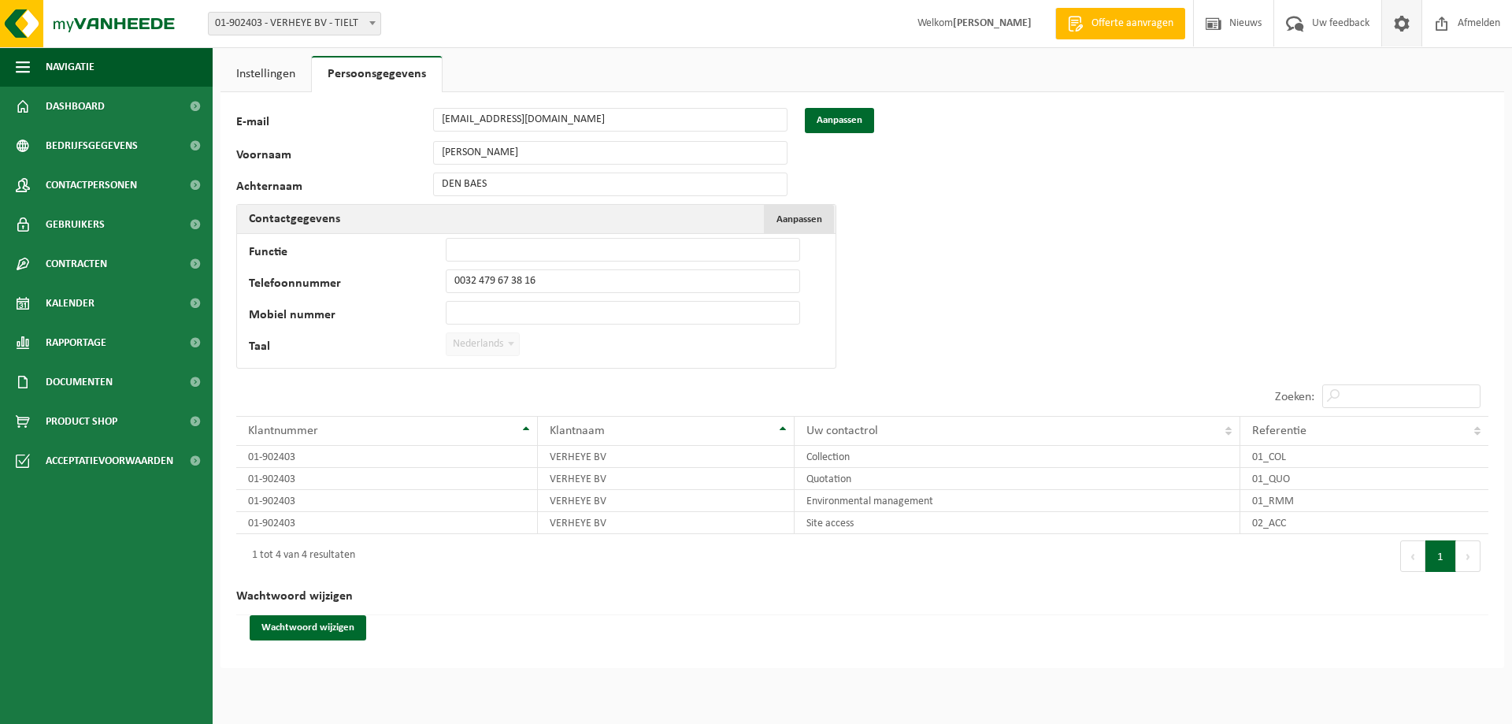
click at [796, 212] on button "Aanpassen Annuleren" at bounding box center [799, 219] width 70 height 28
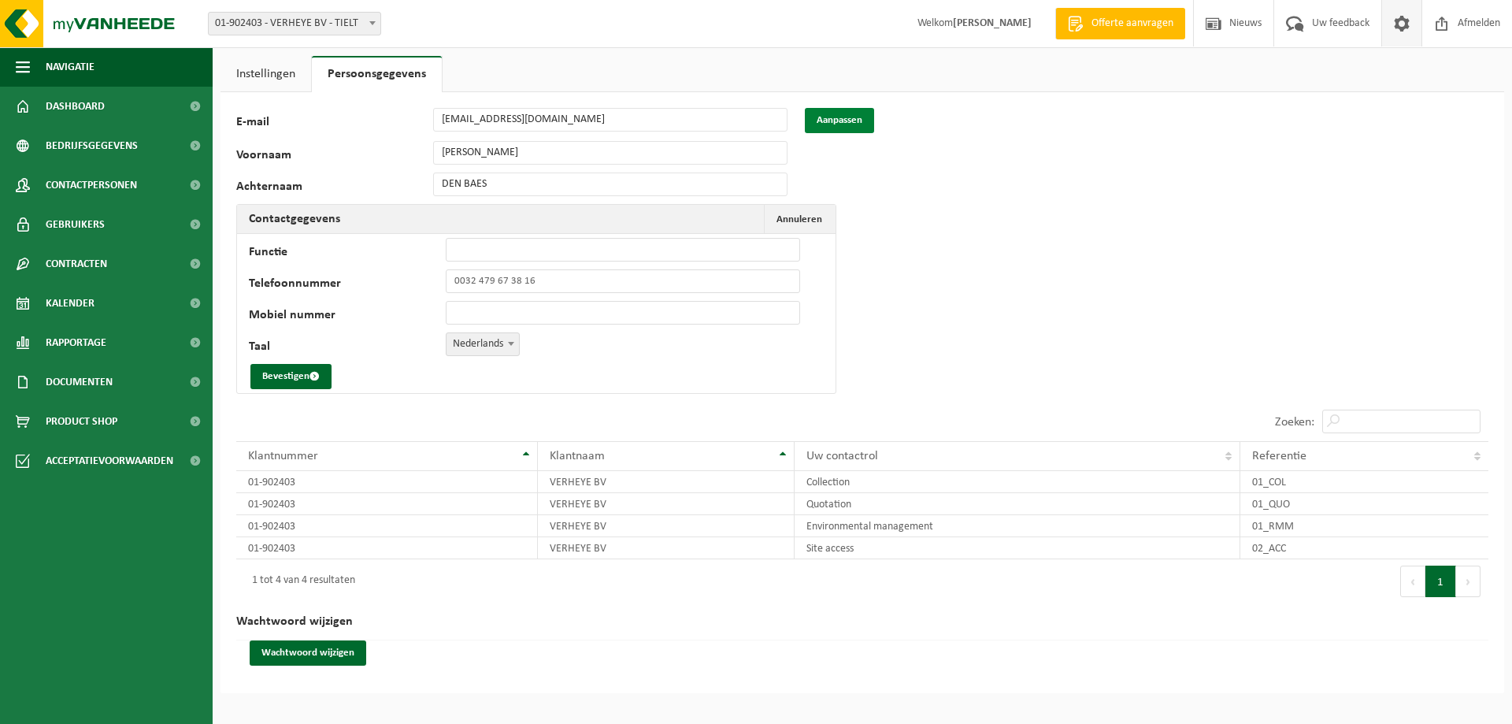
click at [845, 119] on button "Aanpassen" at bounding box center [839, 120] width 69 height 25
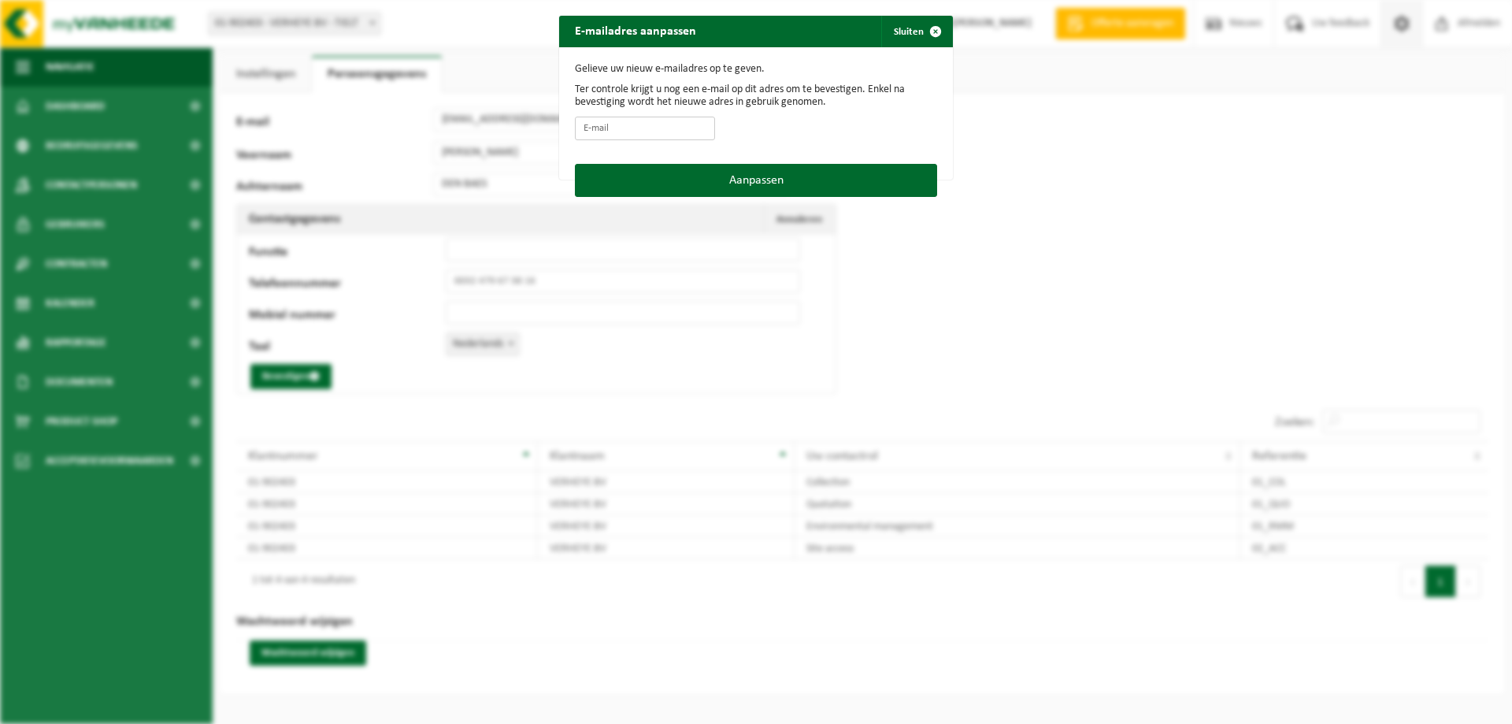
click at [657, 131] on input "E-mail" at bounding box center [645, 129] width 140 height 24
type input "[EMAIL_ADDRESS][DOMAIN_NAME]"
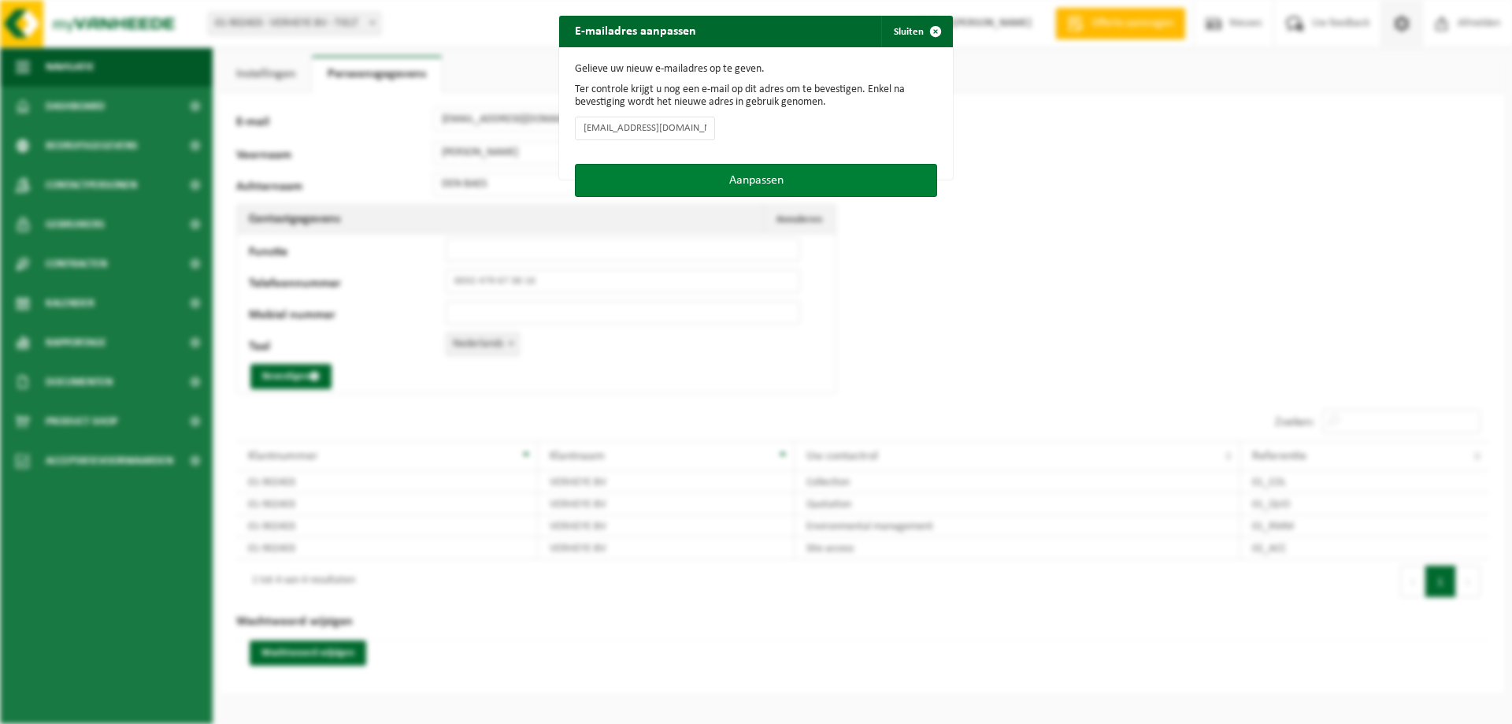
click at [770, 178] on button "Aanpassen" at bounding box center [756, 180] width 362 height 33
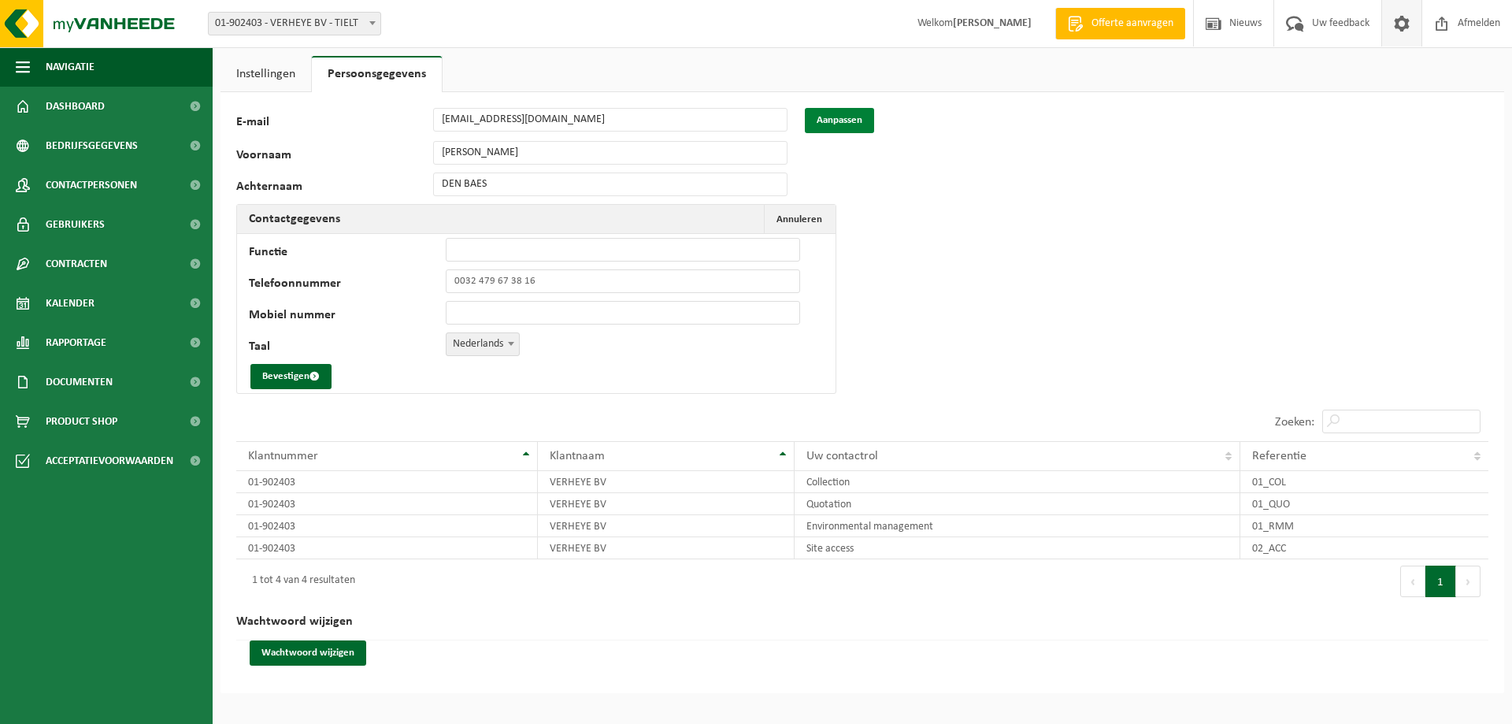
click at [837, 120] on button "Aanpassen" at bounding box center [839, 120] width 69 height 25
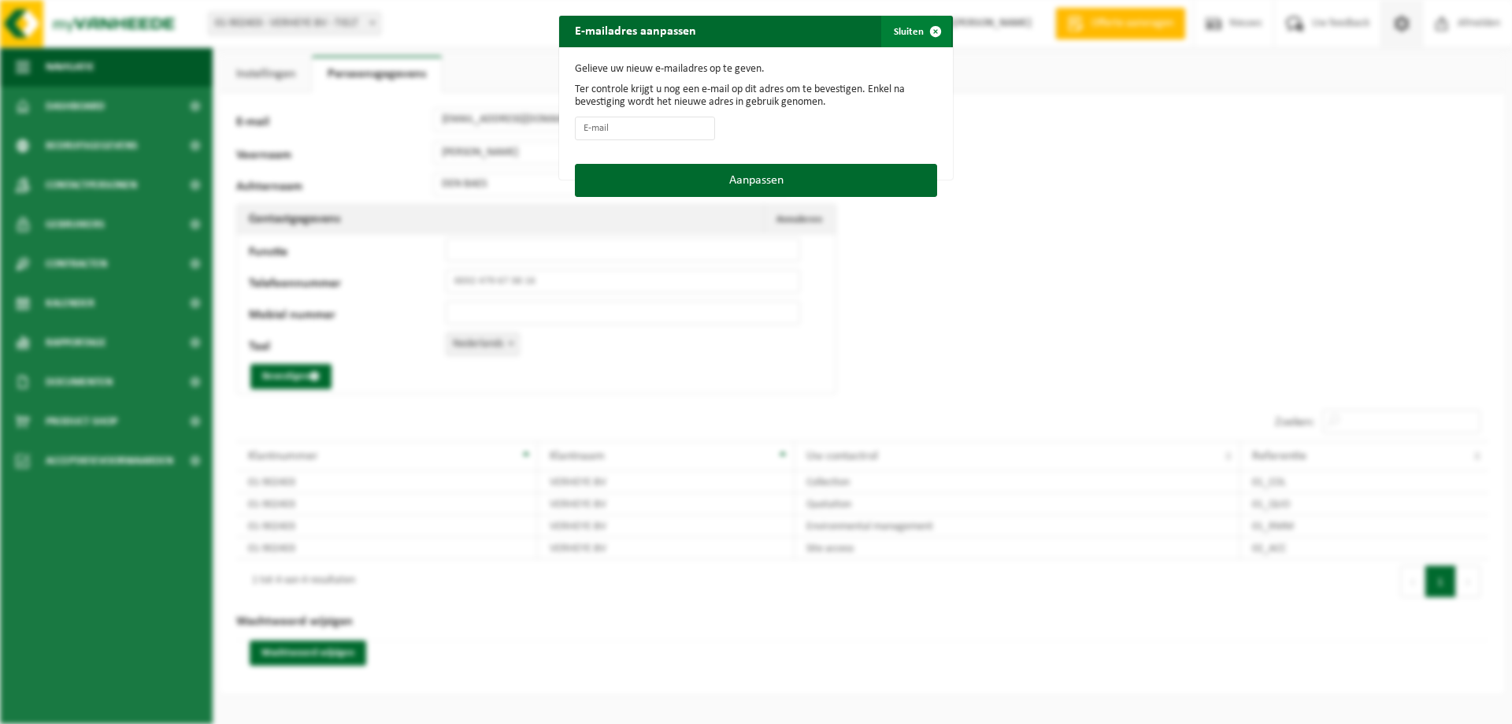
click at [934, 21] on span "button" at bounding box center [935, 31] width 31 height 31
